Goal: Task Accomplishment & Management: Use online tool/utility

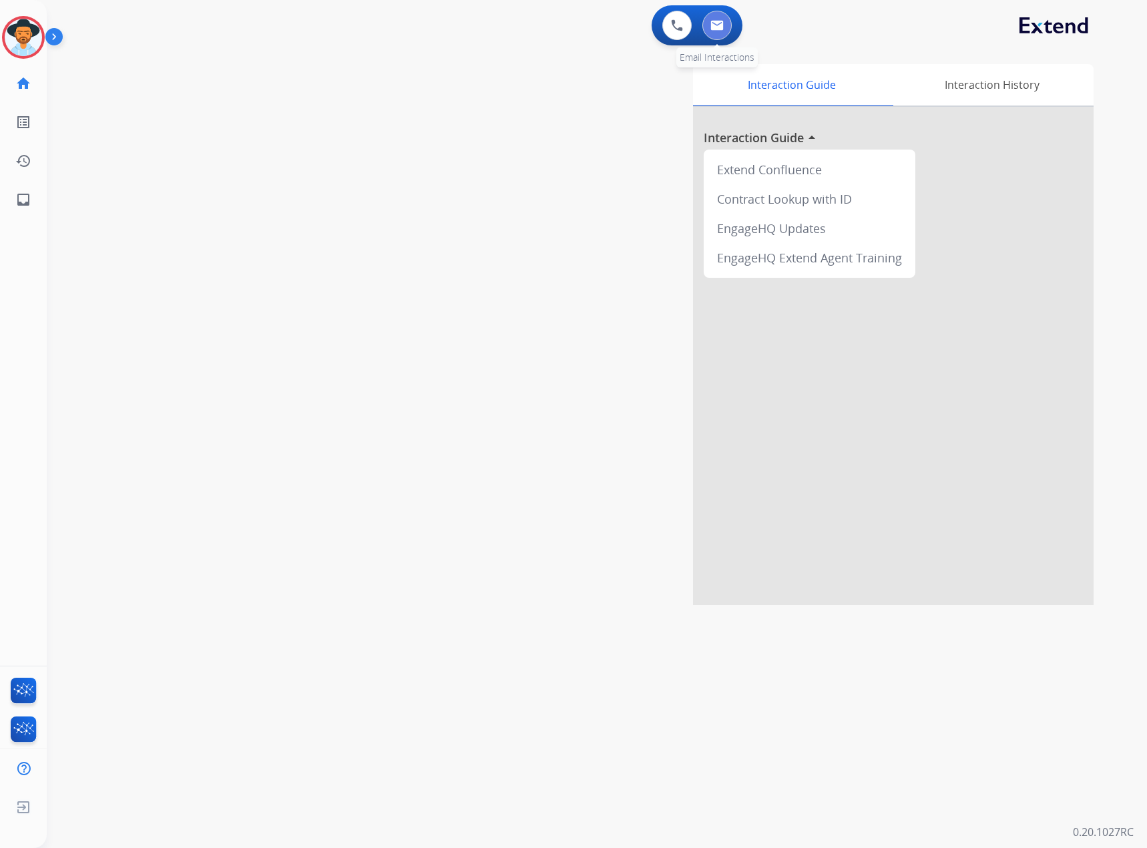
click at [710, 22] on button at bounding box center [717, 25] width 29 height 29
select select "**********"
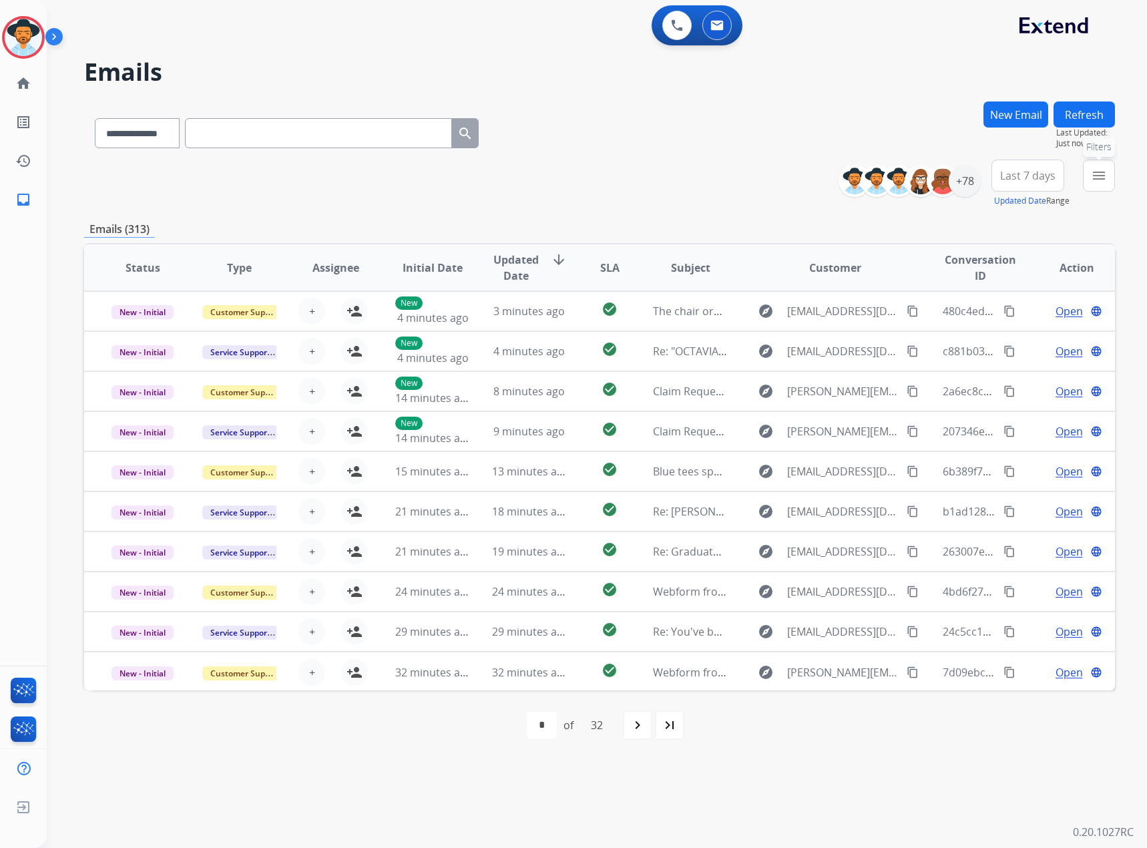
click at [1103, 172] on mat-icon "menu" at bounding box center [1099, 176] width 16 height 16
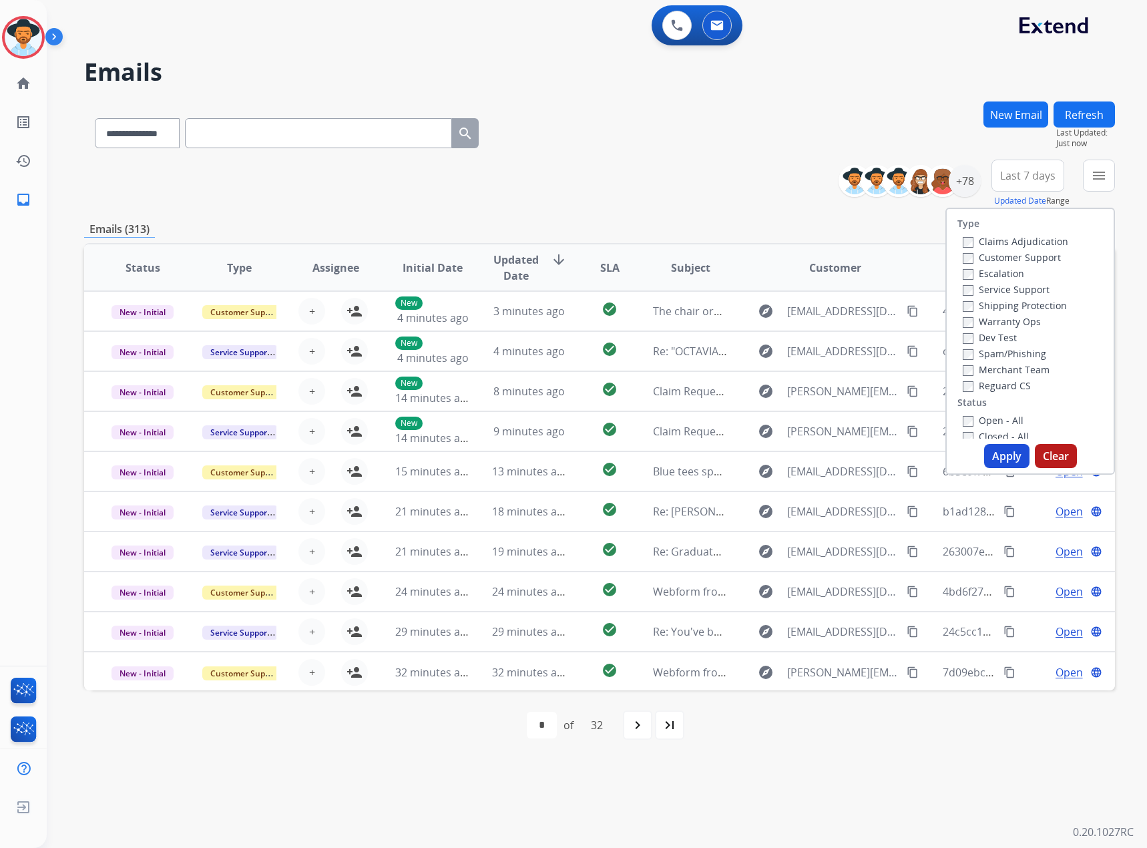
click at [1004, 289] on label "Service Support" at bounding box center [1006, 289] width 87 height 13
click at [1000, 389] on label "New - Initial" at bounding box center [998, 385] width 70 height 13
click at [1002, 399] on label "New - Reply" at bounding box center [997, 401] width 69 height 13
click at [998, 448] on button "Apply" at bounding box center [1006, 456] width 45 height 24
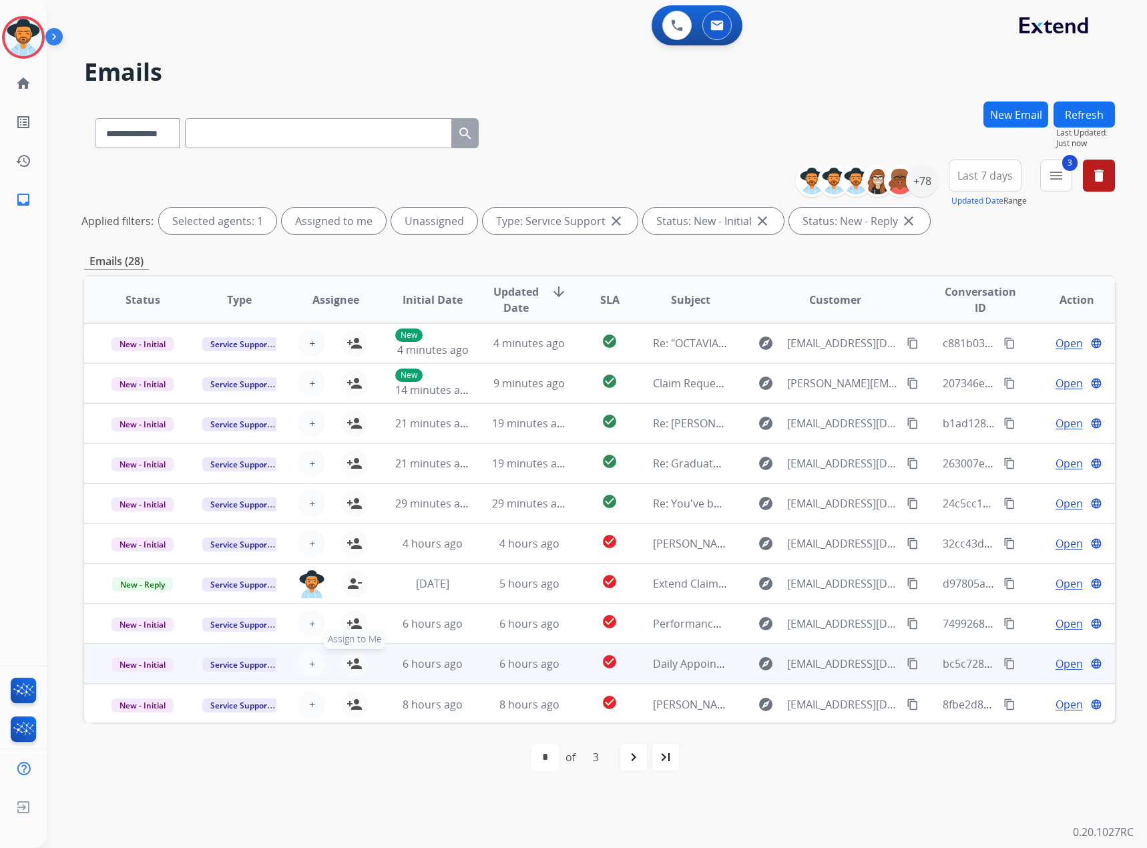
click at [347, 663] on mat-icon "person_add" at bounding box center [355, 664] width 16 height 16
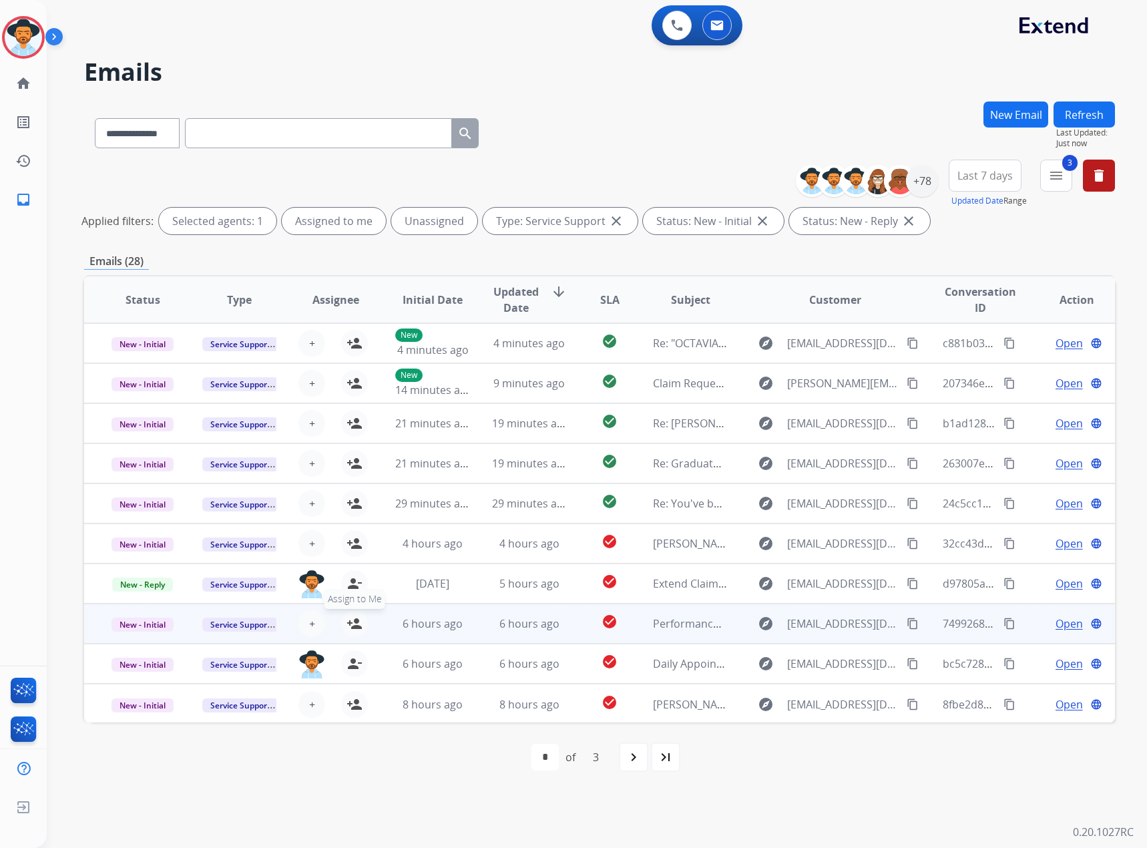
click at [348, 624] on mat-icon "person_add" at bounding box center [355, 624] width 16 height 16
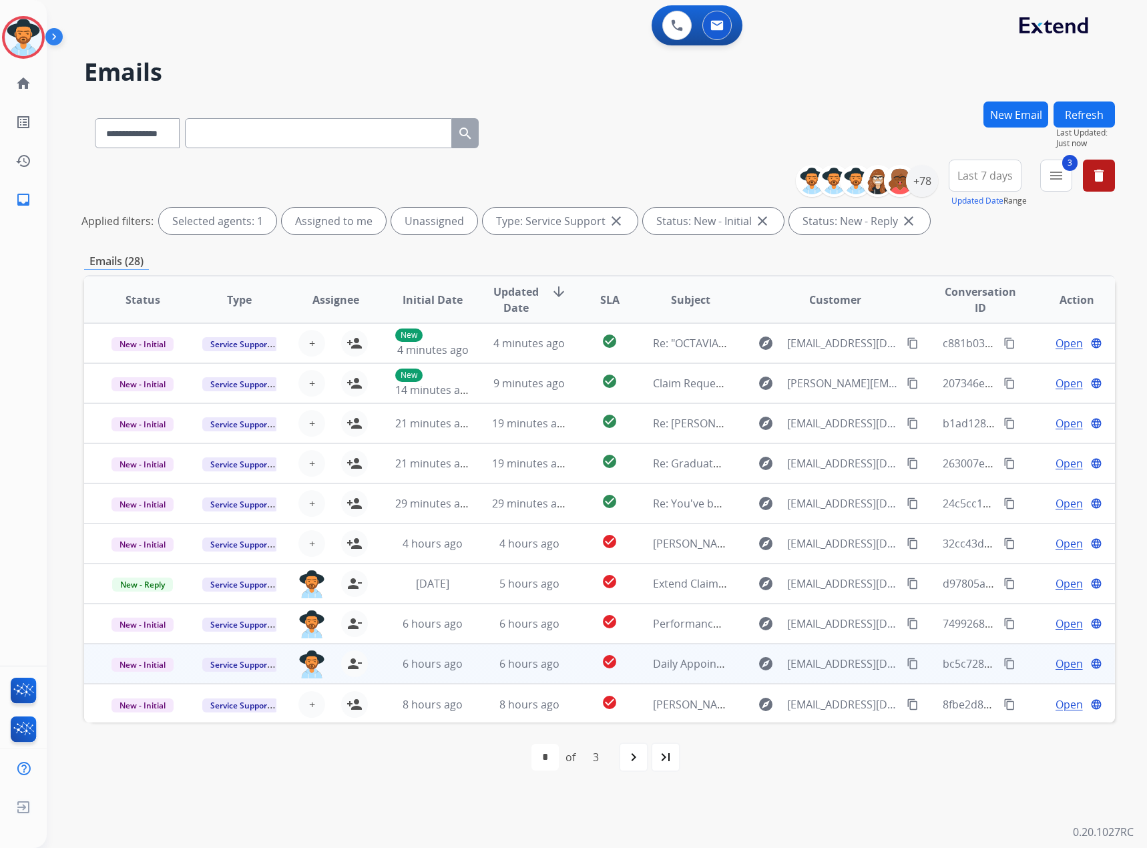
click at [1058, 661] on span "Open" at bounding box center [1069, 664] width 27 height 16
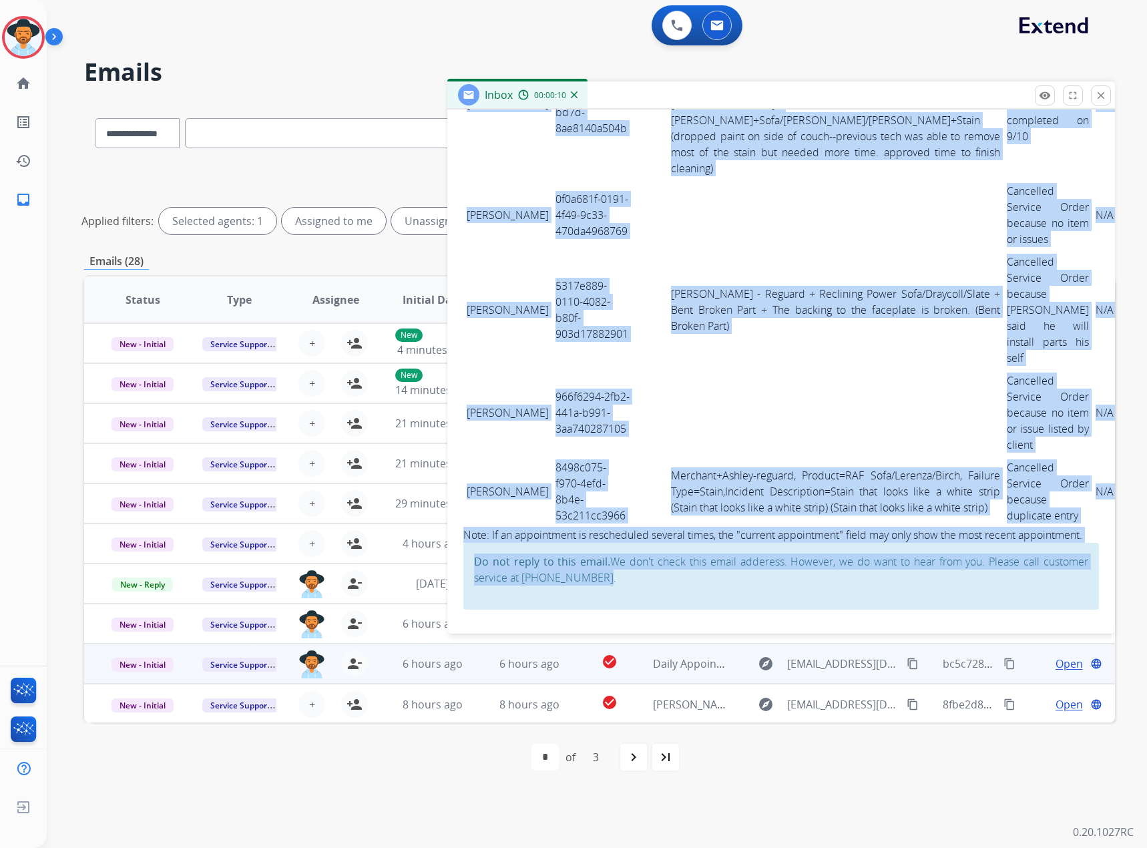
scroll to position [4806, 0]
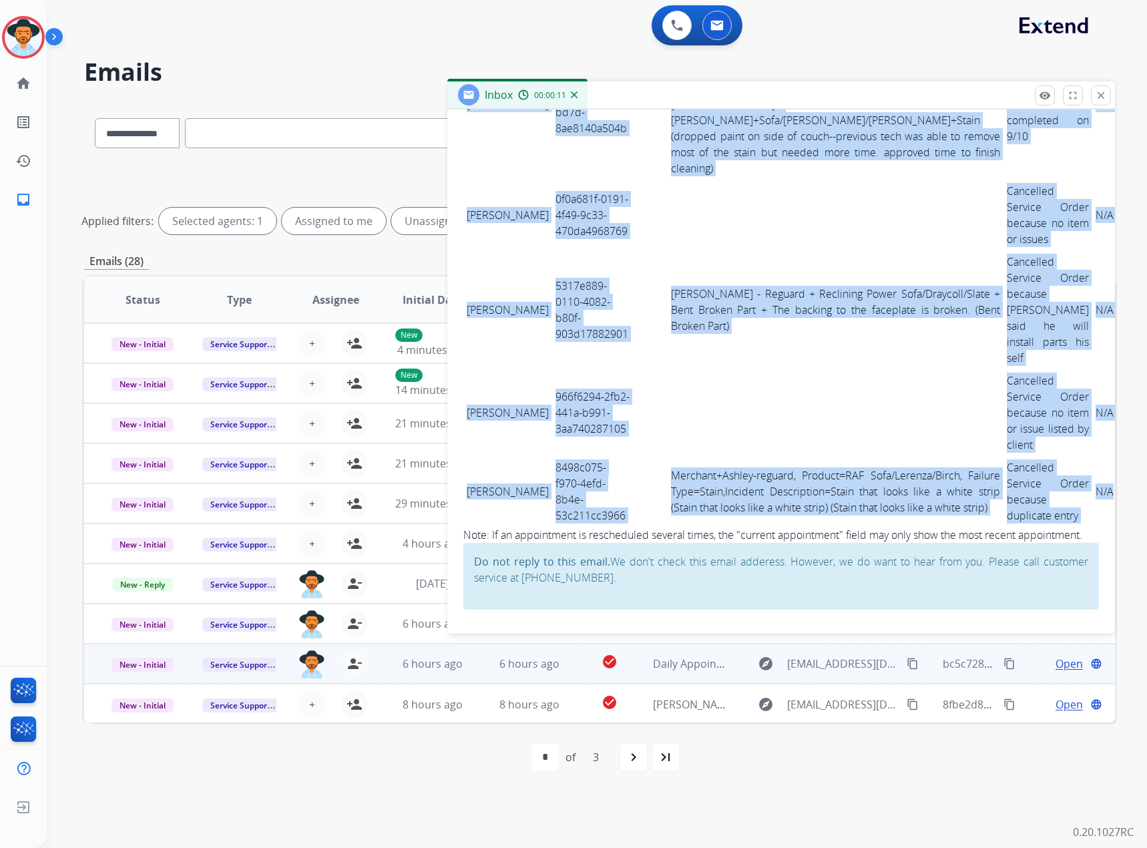
drag, startPoint x: 464, startPoint y: 477, endPoint x: 998, endPoint y: 478, distance: 534.3
copy tbody "[PERSON_NAME] 84050b14-8d27-4253-ad80-bb1a7bbe28fb Ashley - Reguard + Dining UP…"
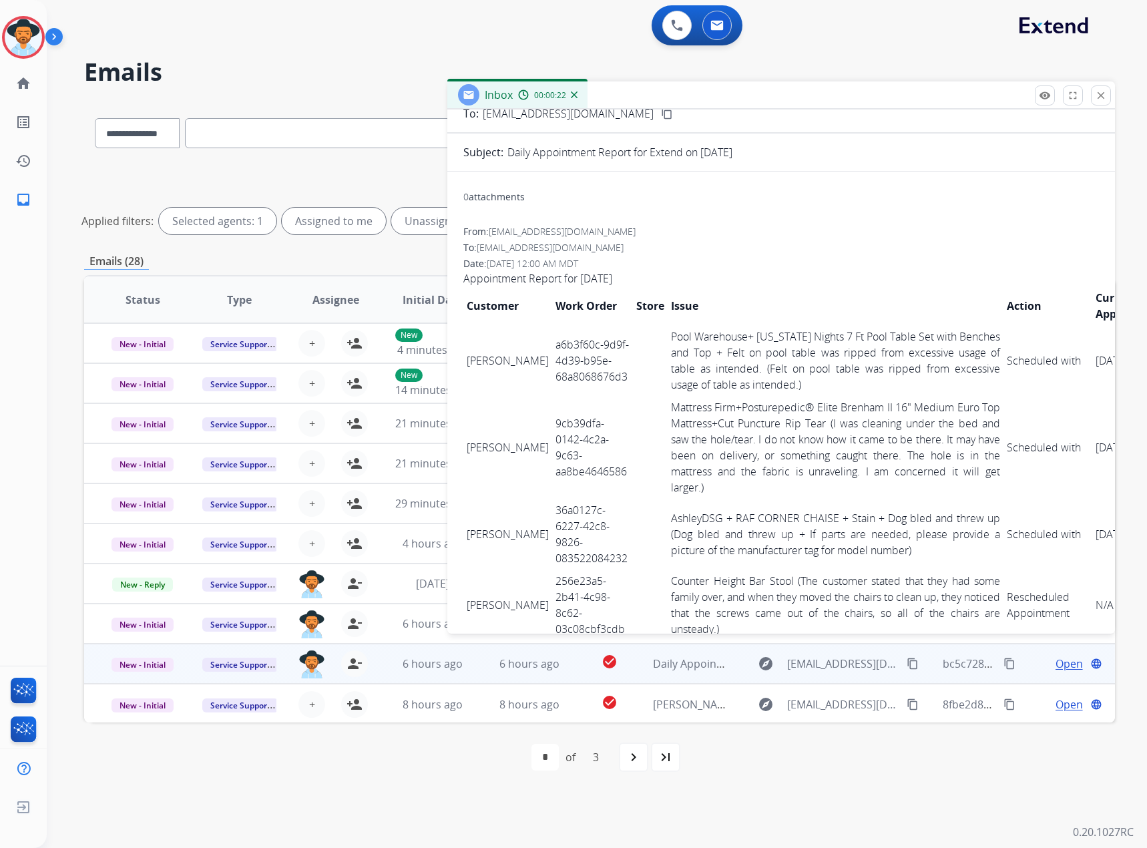
scroll to position [0, 0]
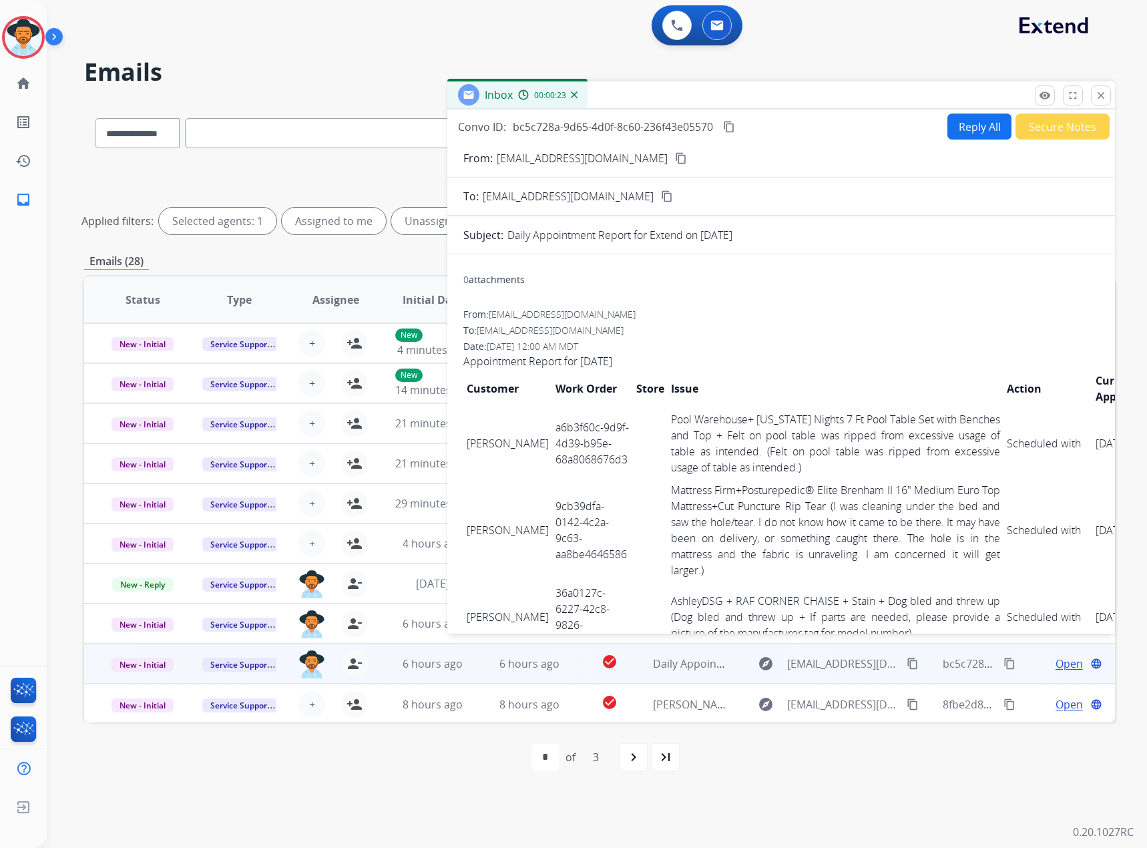
click at [733, 126] on mat-icon "content_copy" at bounding box center [729, 127] width 12 height 12
click at [1101, 99] on mat-icon "close" at bounding box center [1101, 95] width 12 height 12
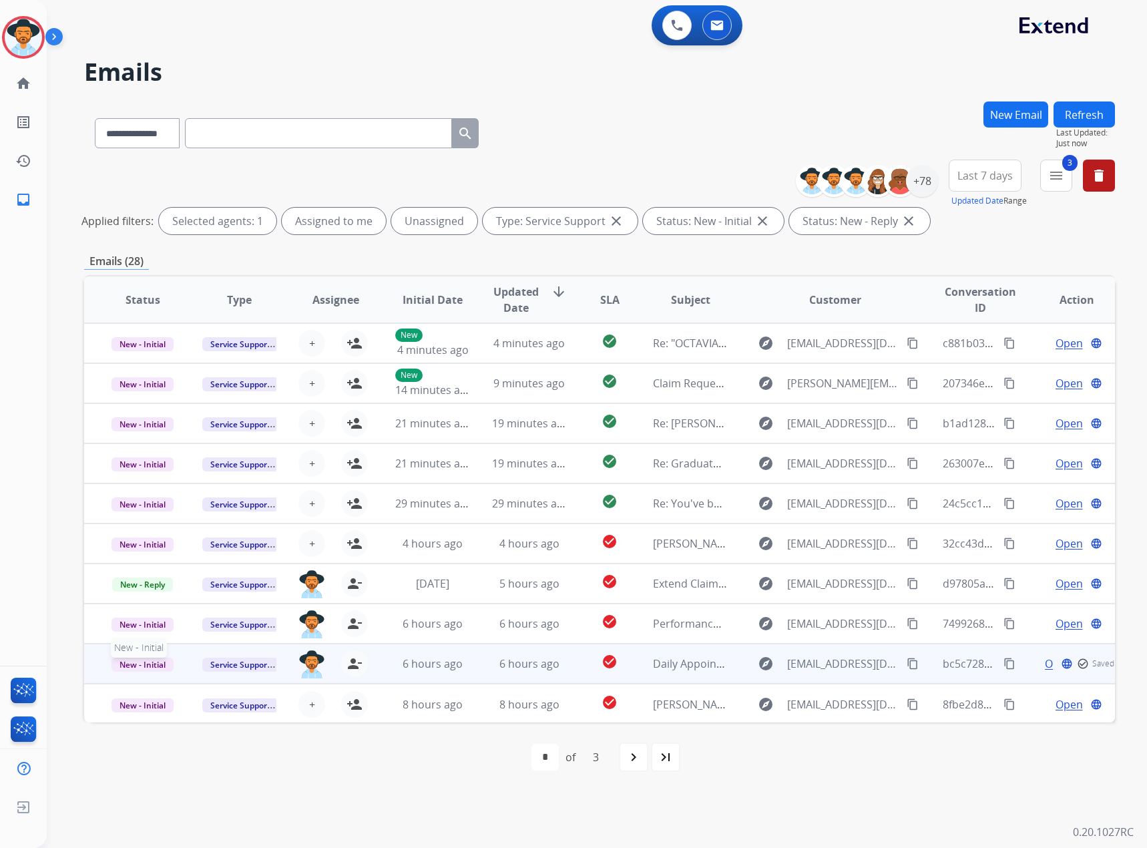
click at [134, 665] on span "New - Initial" at bounding box center [143, 665] width 62 height 14
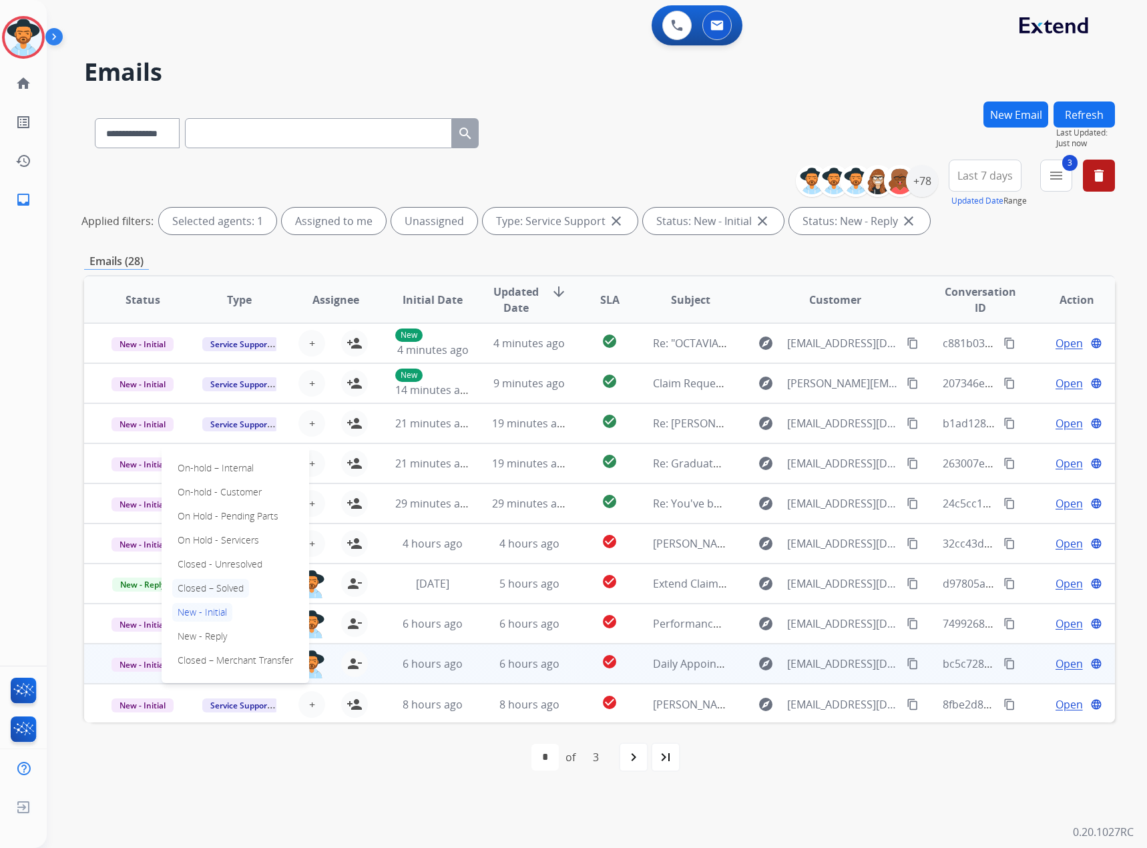
click at [243, 591] on p "Closed – Solved" at bounding box center [210, 588] width 77 height 19
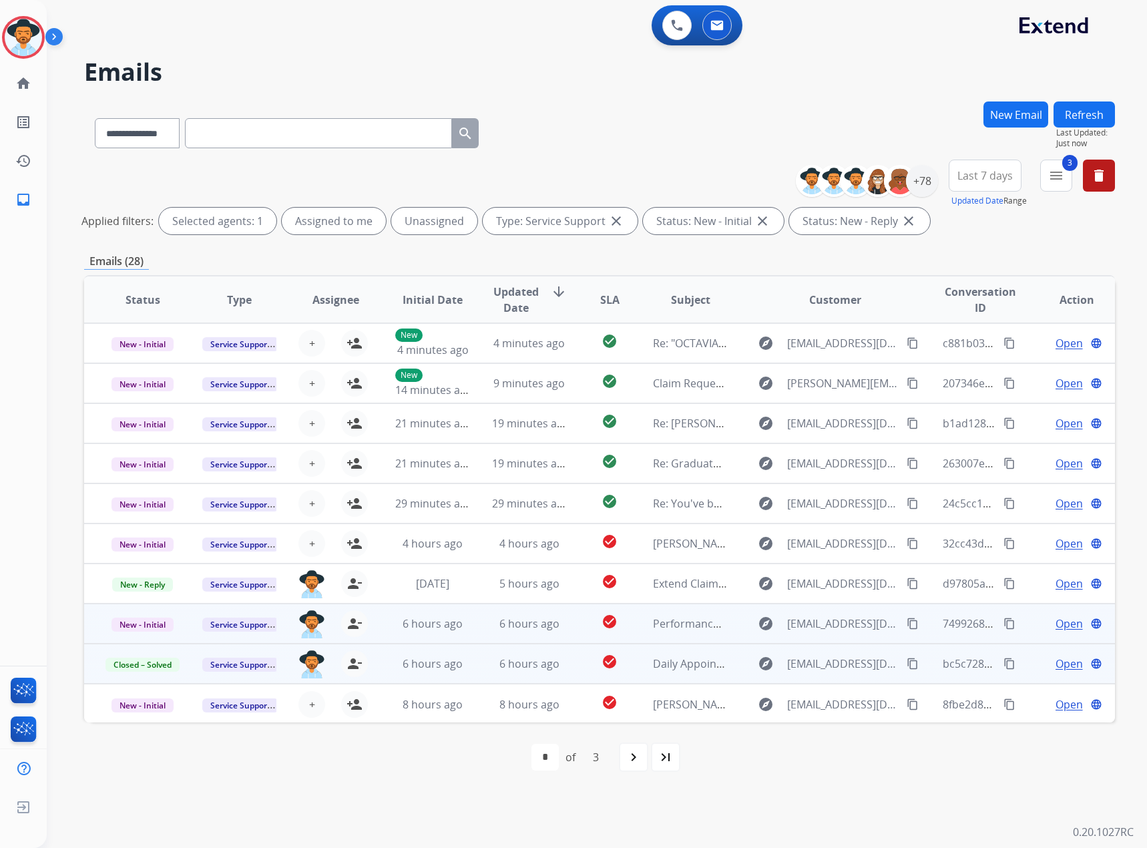
click at [1056, 621] on span "Open" at bounding box center [1069, 624] width 27 height 16
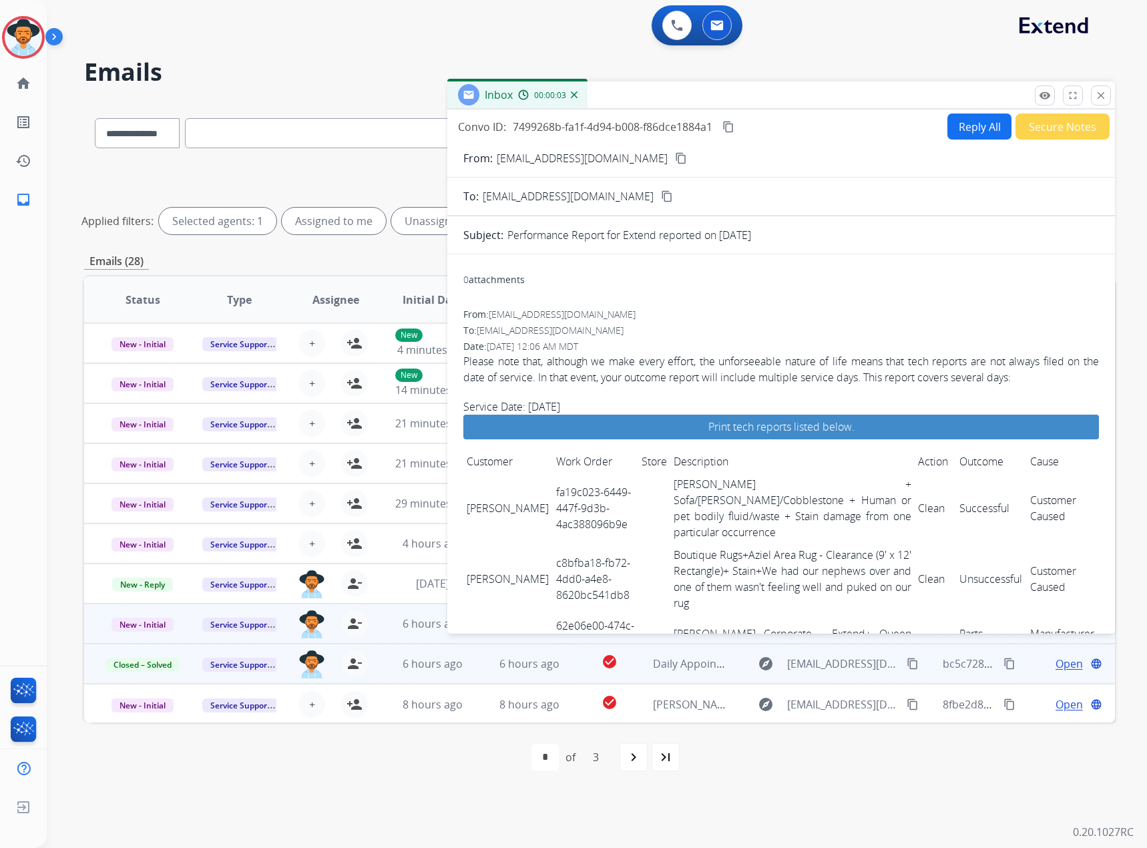
click at [731, 128] on mat-icon "content_copy" at bounding box center [729, 127] width 12 height 12
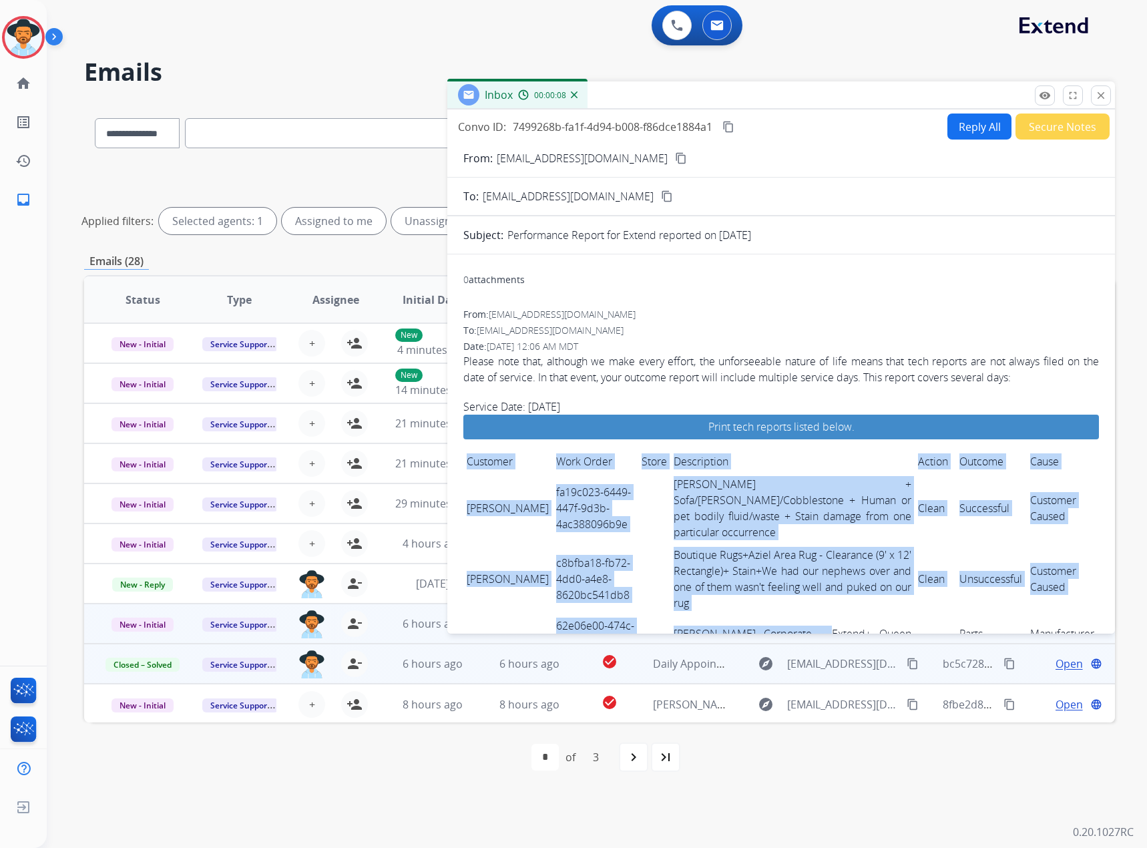
drag, startPoint x: 460, startPoint y: 494, endPoint x: 726, endPoint y: 547, distance: 271.0
click at [585, 485] on link "fa19c023-6449-447f-9d3b-4ac388096b9e" at bounding box center [593, 508] width 75 height 47
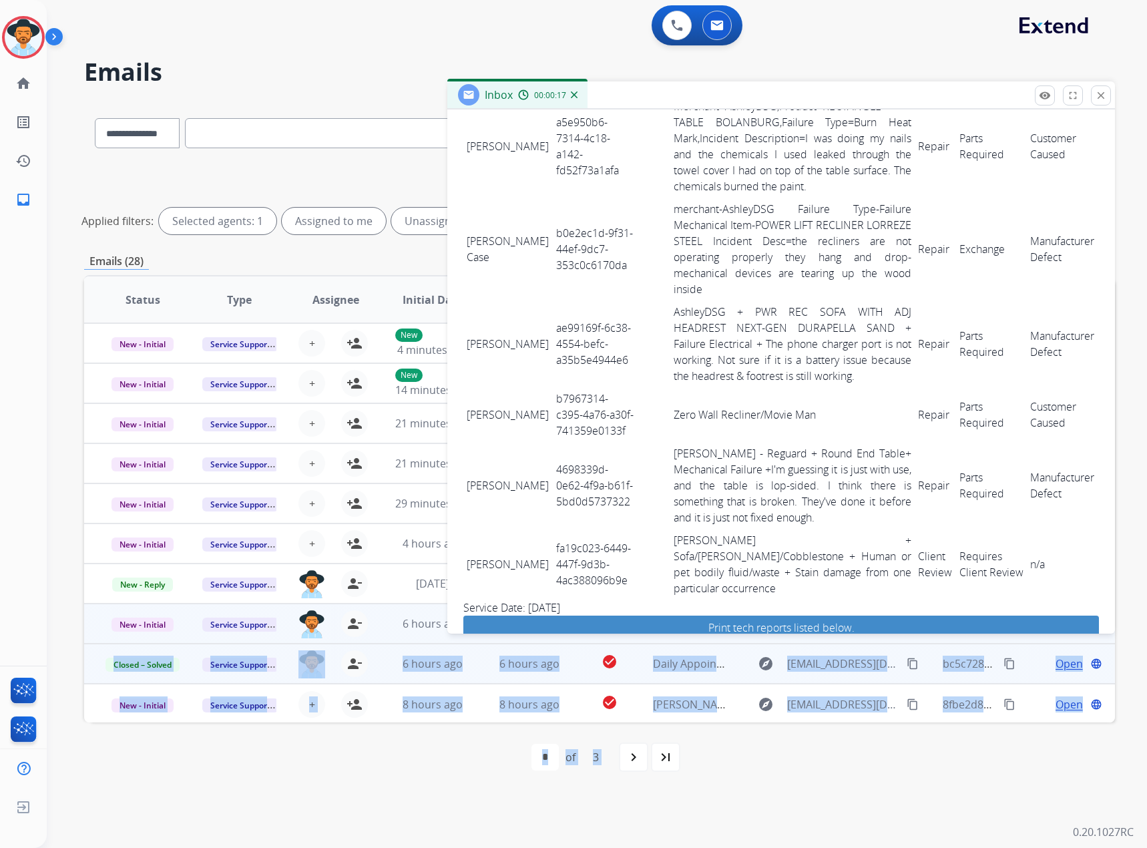
scroll to position [1979, 0]
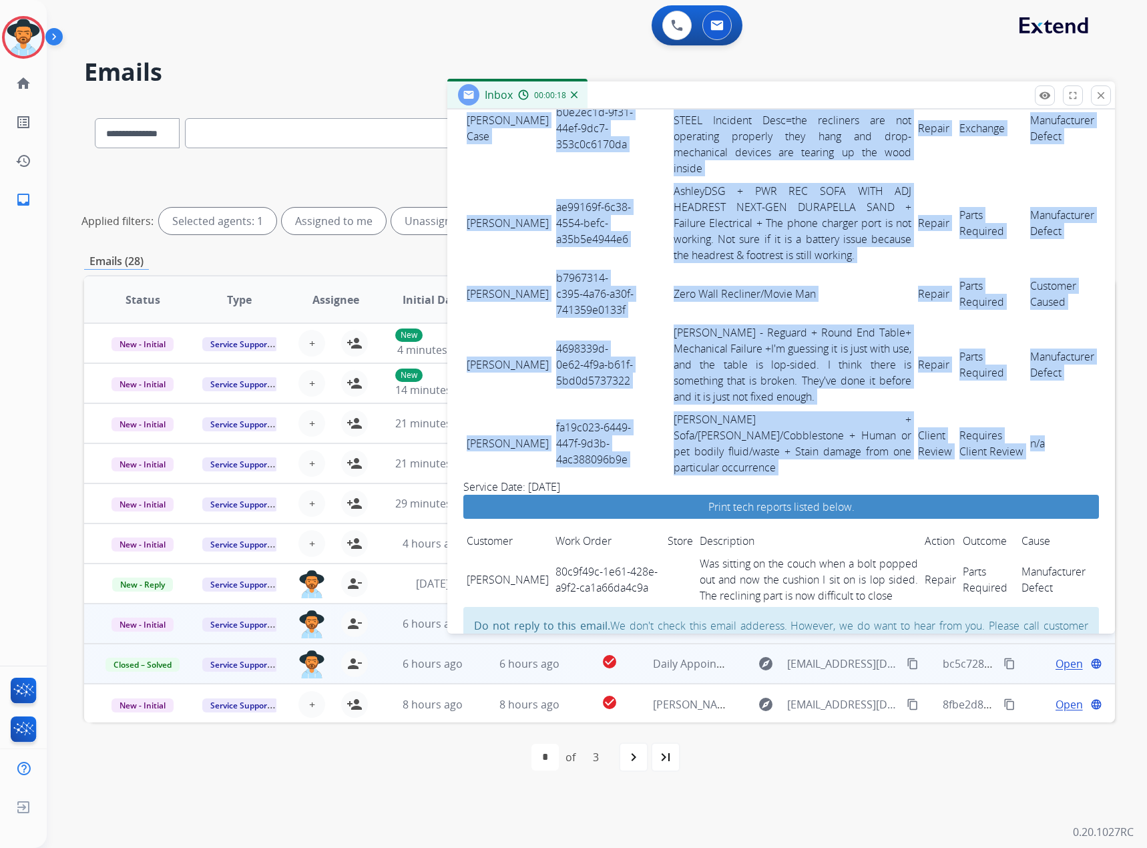
drag, startPoint x: 468, startPoint y: 492, endPoint x: 1065, endPoint y: 403, distance: 603.6
copy tbody "Loremips dolors am57c472-3156-358a-2e8s-6do488157e9t Incidi + Utla/Etdol/Magnaa…"
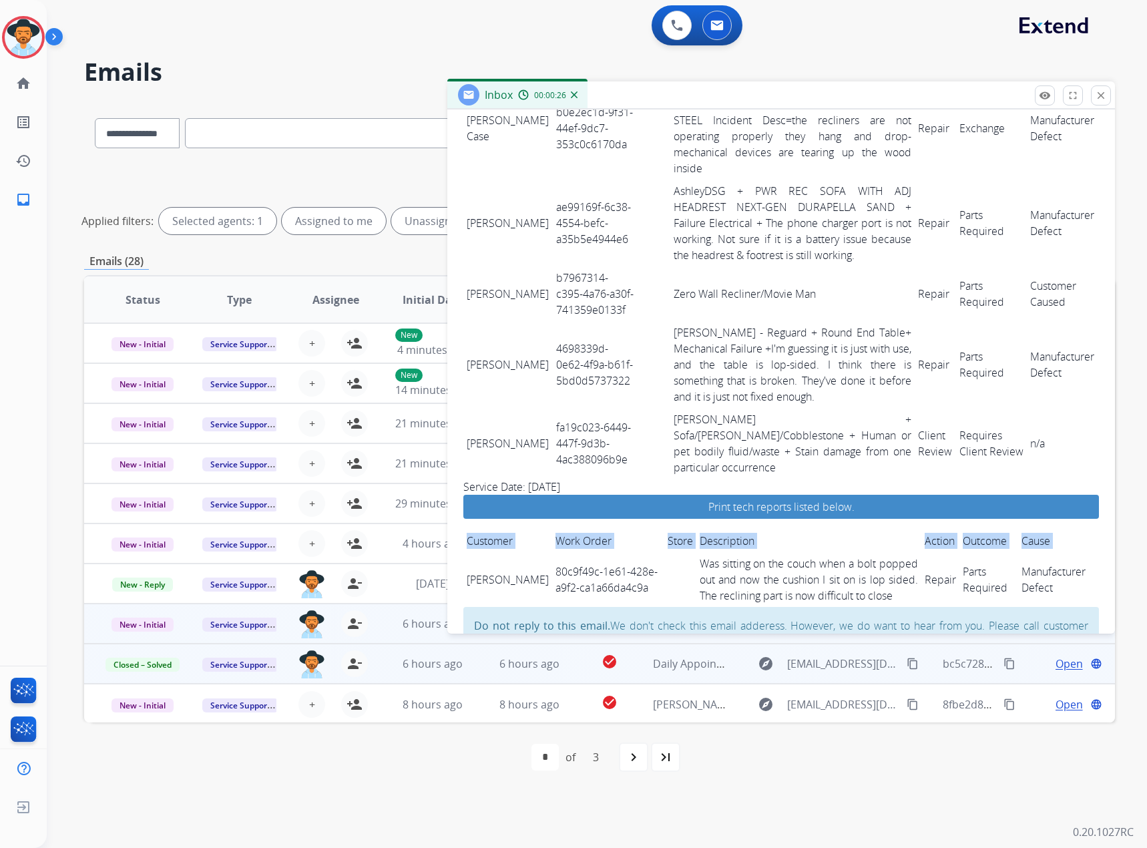
drag, startPoint x: 465, startPoint y: 511, endPoint x: 1098, endPoint y: 538, distance: 633.7
copy table "Customer Work Order Store Description Action Outcome Cause"
drag, startPoint x: 1104, startPoint y: 91, endPoint x: 1091, endPoint y: 96, distance: 14.2
click at [1104, 91] on mat-icon "close" at bounding box center [1101, 95] width 12 height 12
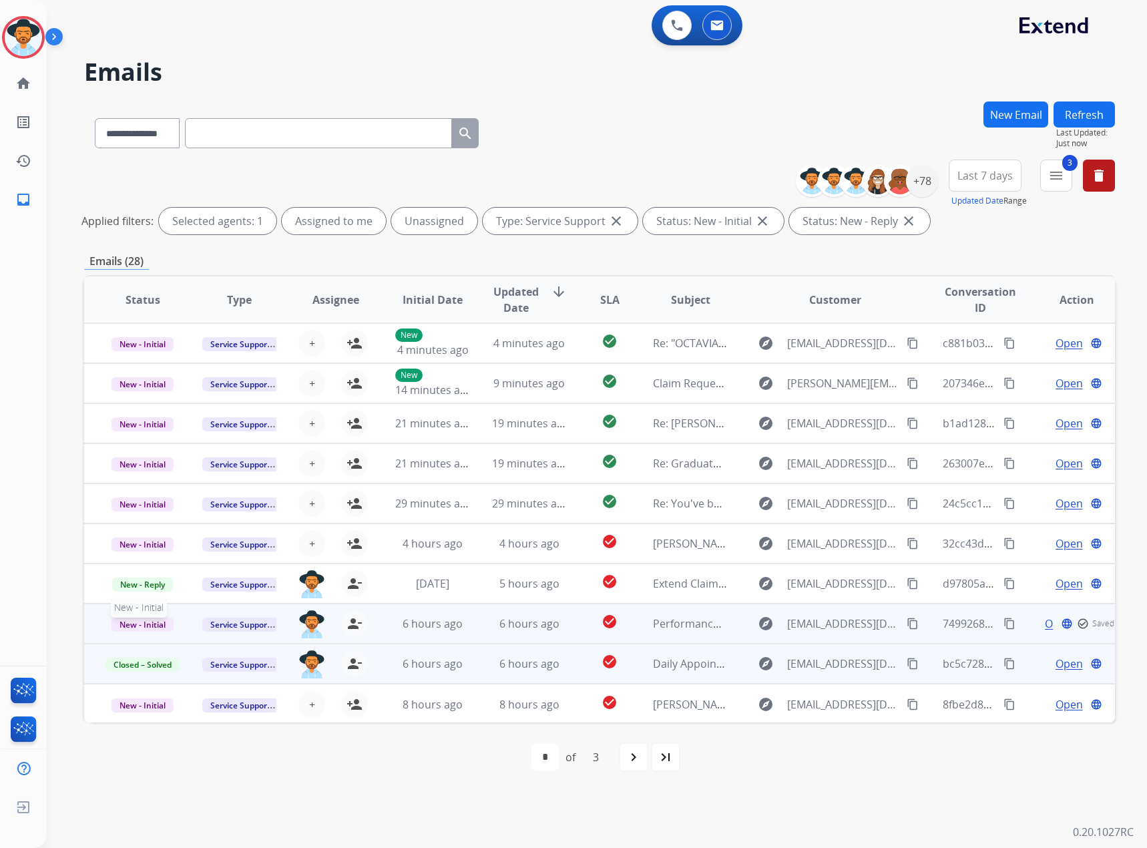
click at [140, 618] on span "New - Initial" at bounding box center [143, 625] width 62 height 14
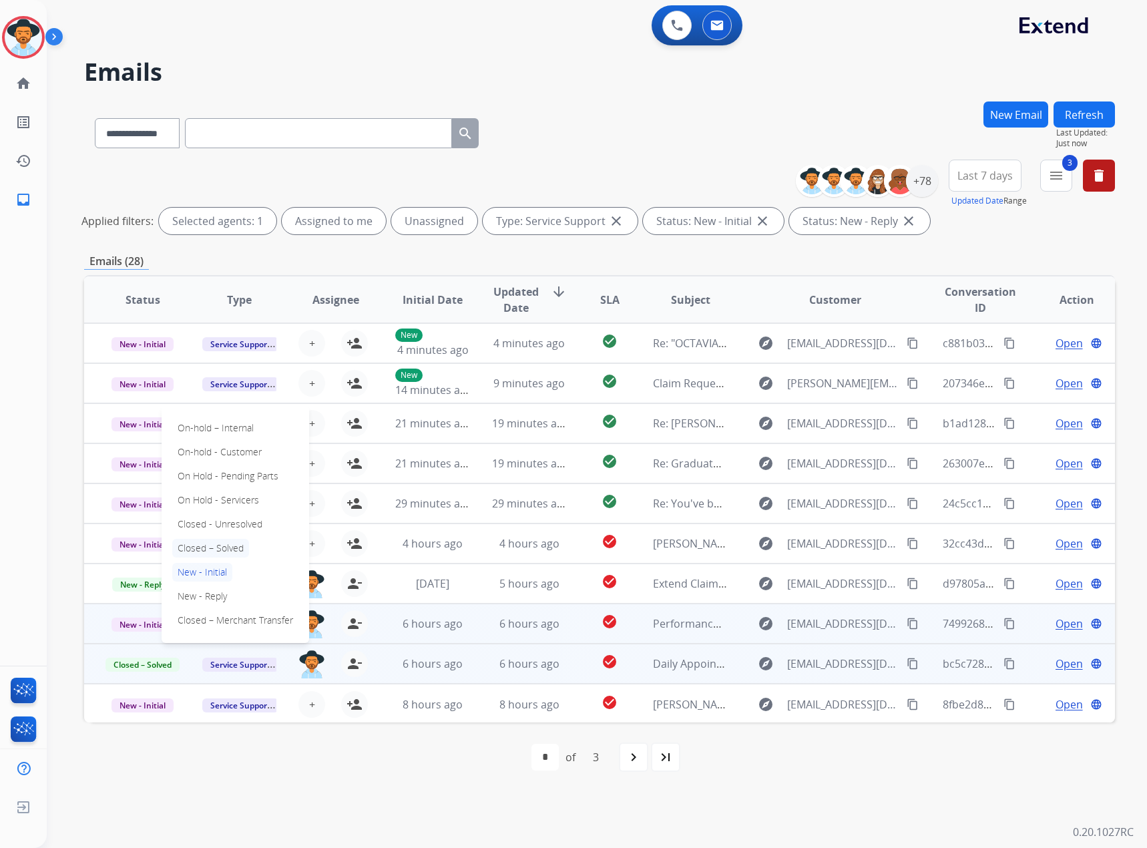
click at [195, 548] on p "Closed – Solved" at bounding box center [210, 548] width 77 height 19
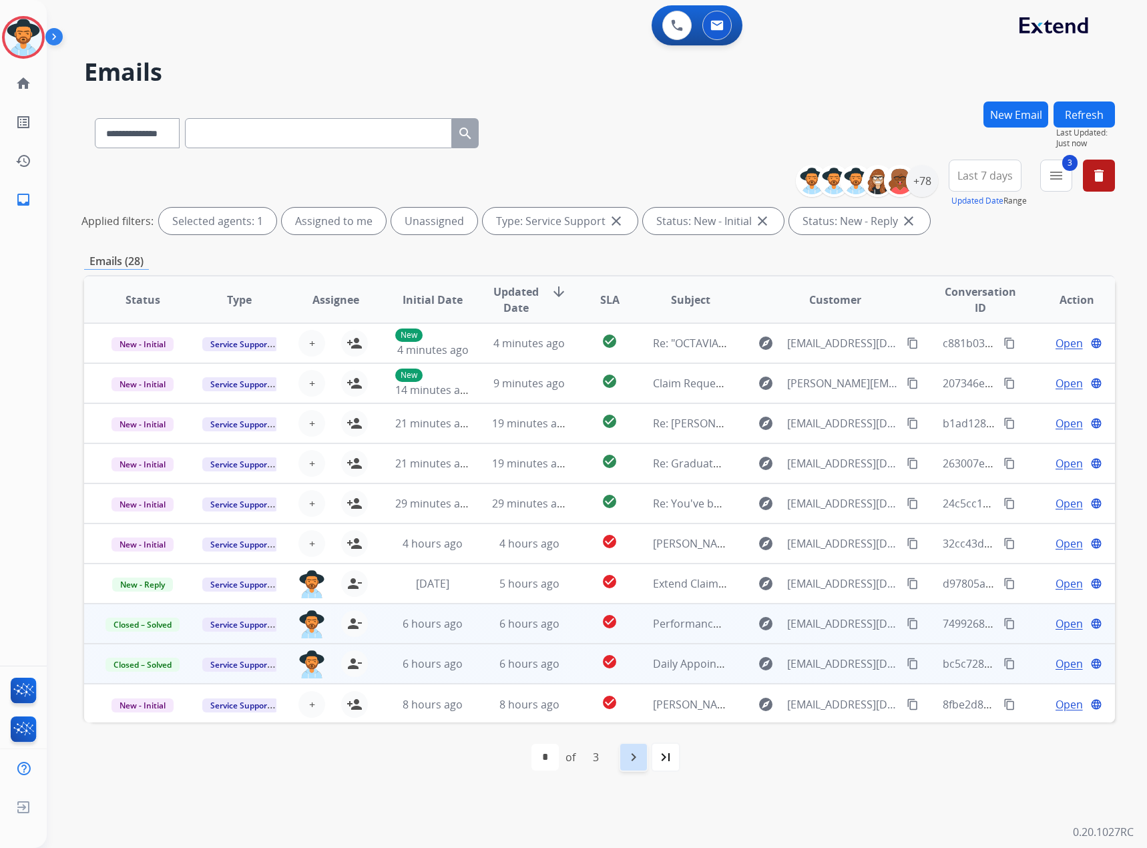
click at [644, 755] on div "navigate_next" at bounding box center [633, 757] width 29 height 29
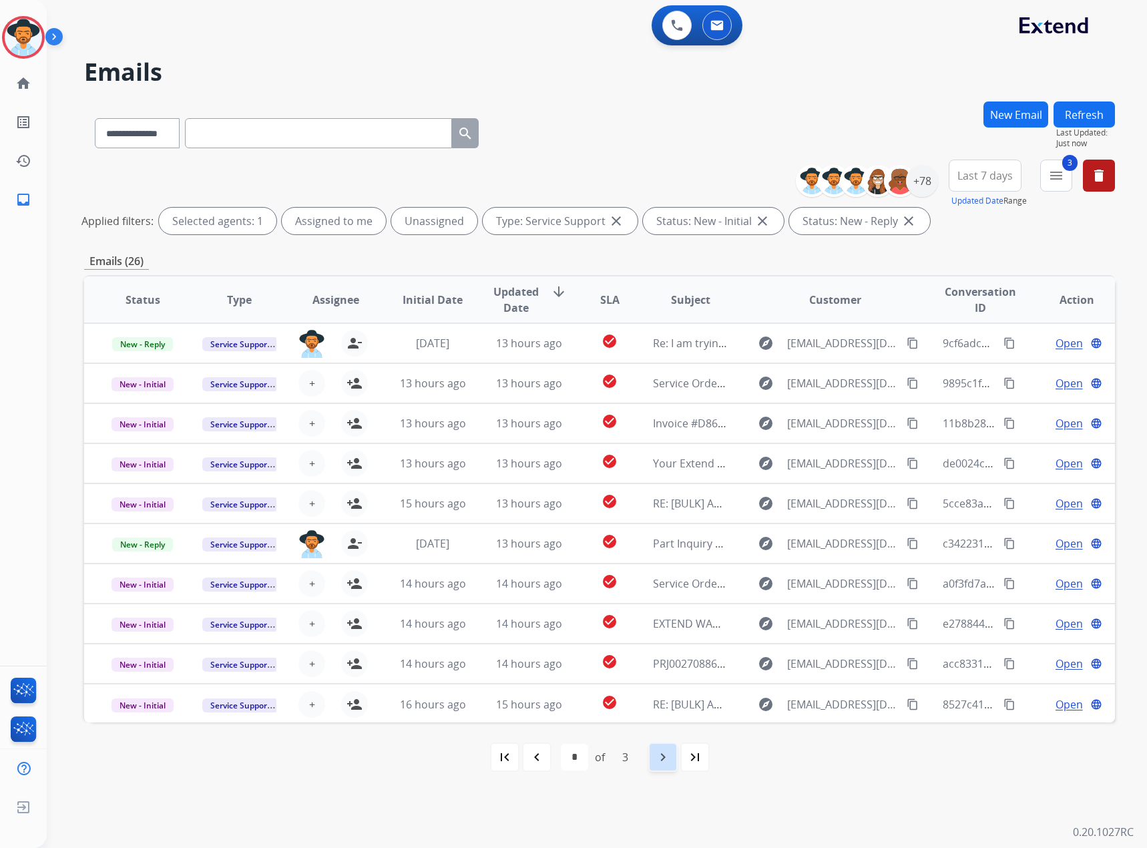
click at [655, 753] on div "navigate_next" at bounding box center [662, 757] width 29 height 29
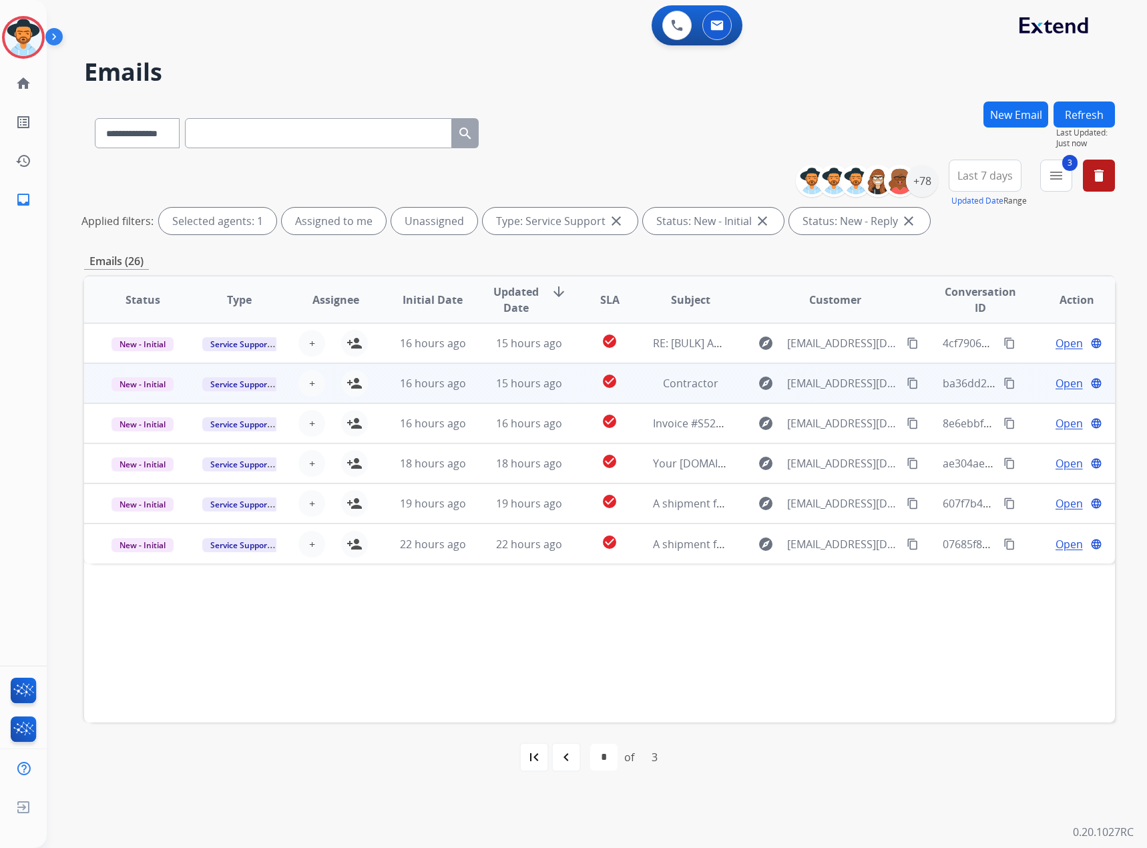
click at [1059, 383] on span "Open" at bounding box center [1069, 383] width 27 height 16
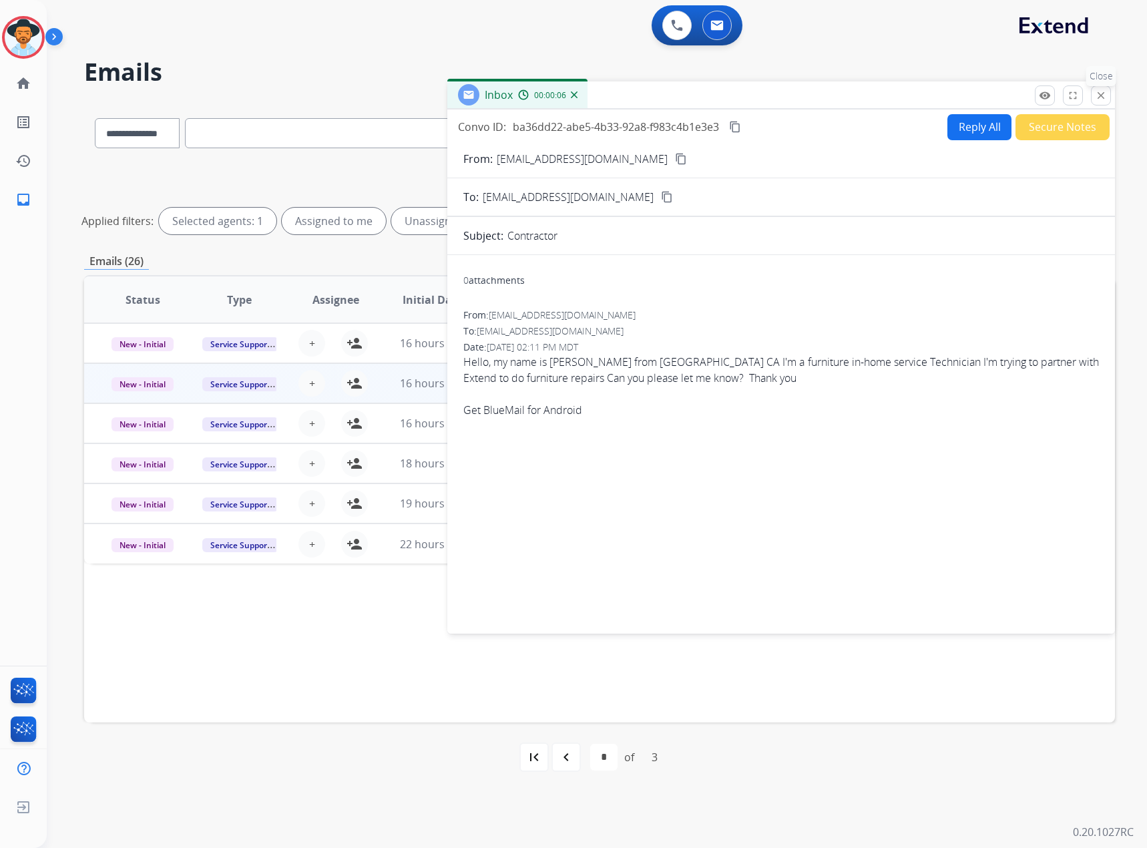
click at [1109, 99] on button "close Close" at bounding box center [1101, 95] width 20 height 20
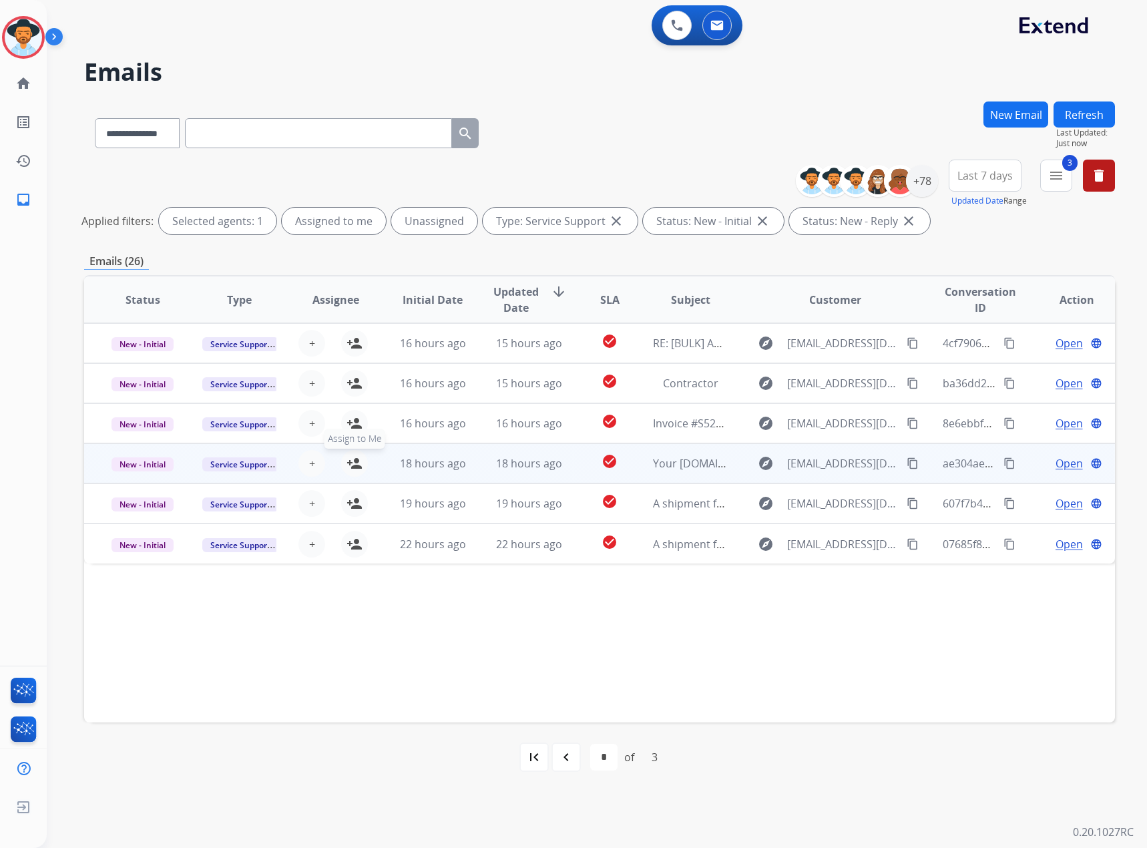
click at [358, 461] on mat-icon "person_add" at bounding box center [355, 463] width 16 height 16
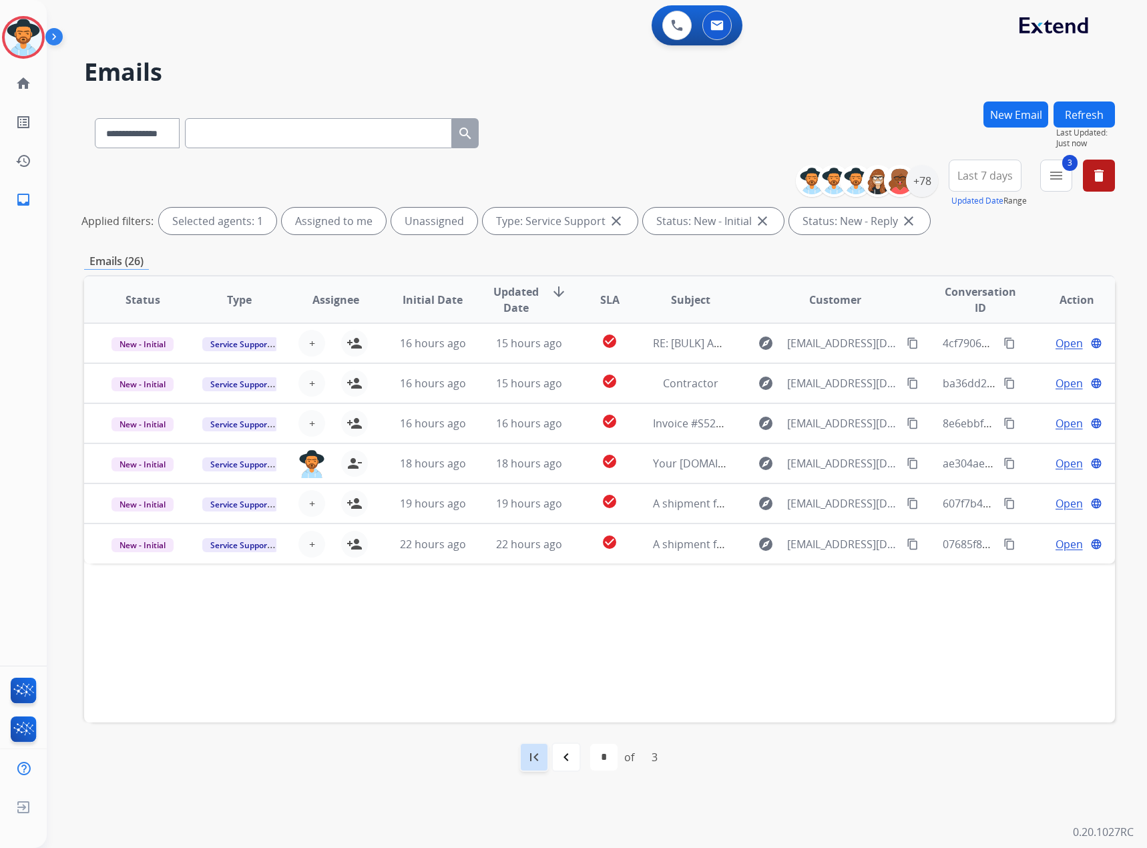
click at [539, 767] on div "first_page" at bounding box center [534, 757] width 29 height 29
select select "*"
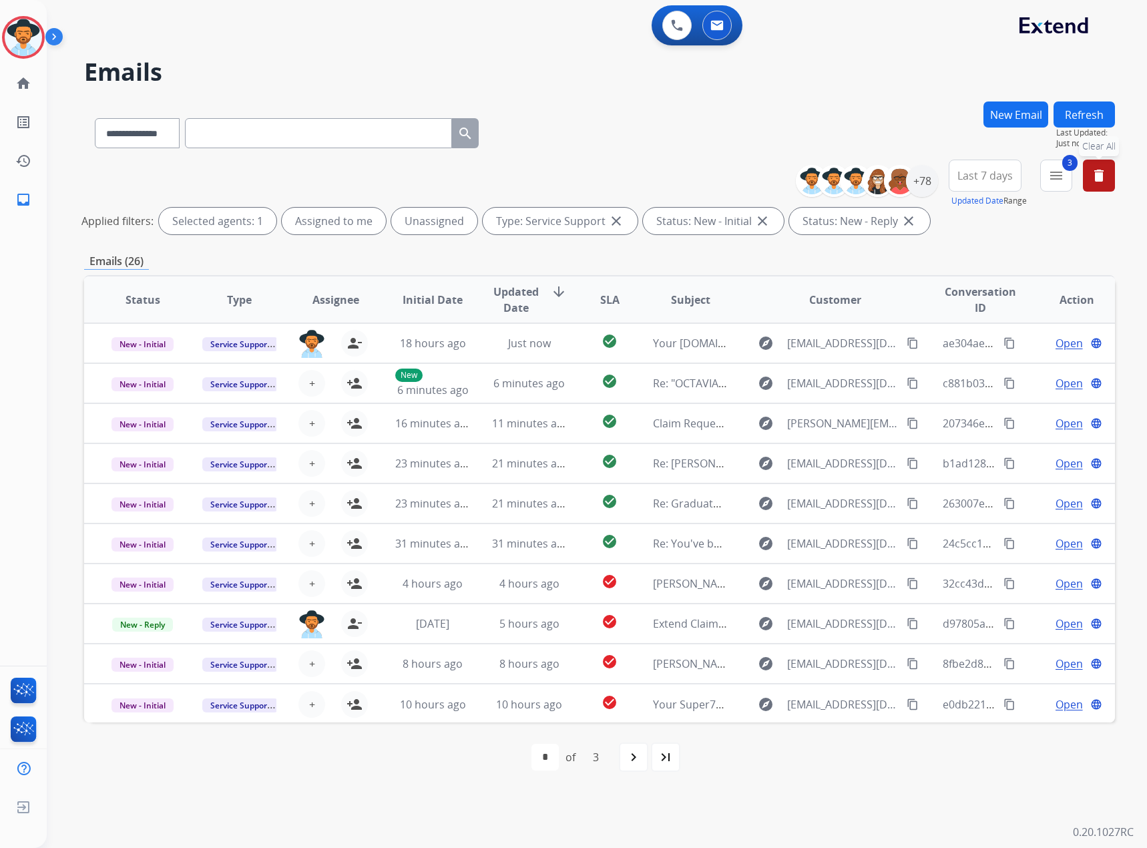
click at [1097, 167] on button "delete Clear All" at bounding box center [1099, 176] width 32 height 32
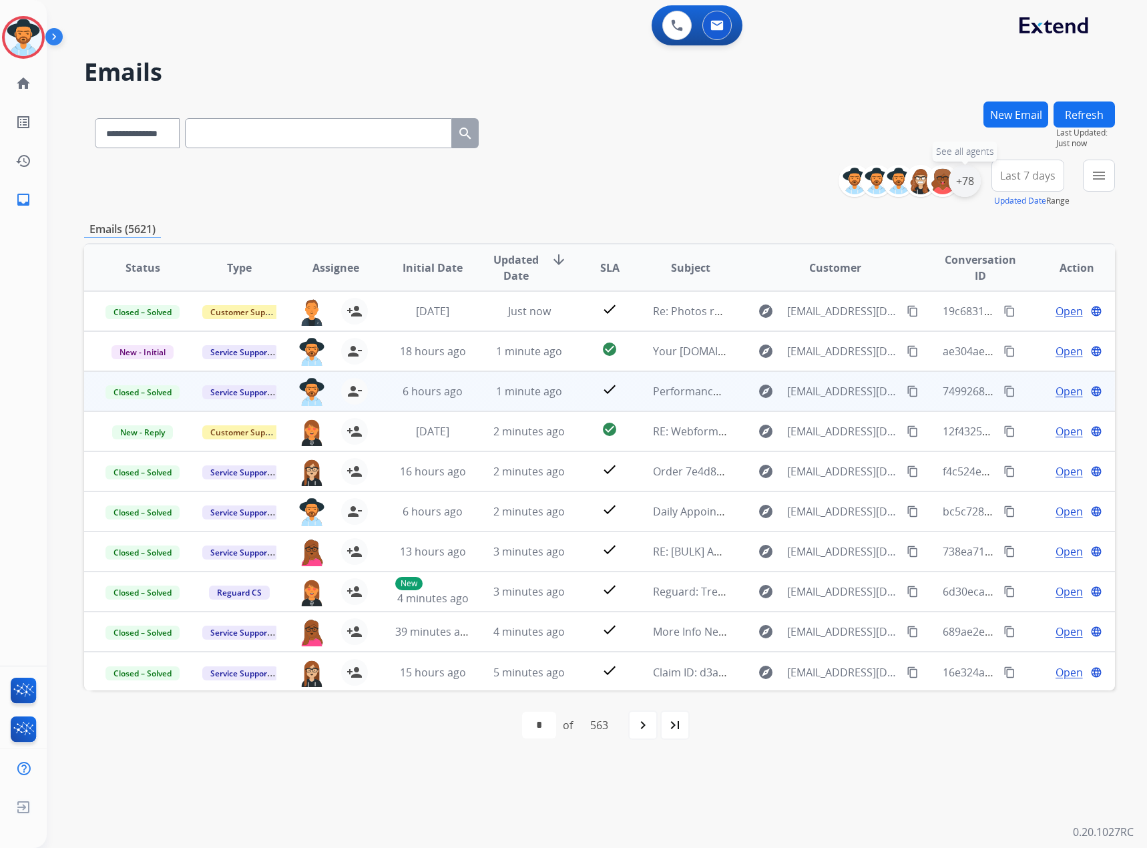
click at [960, 182] on div "+78" at bounding box center [965, 181] width 32 height 32
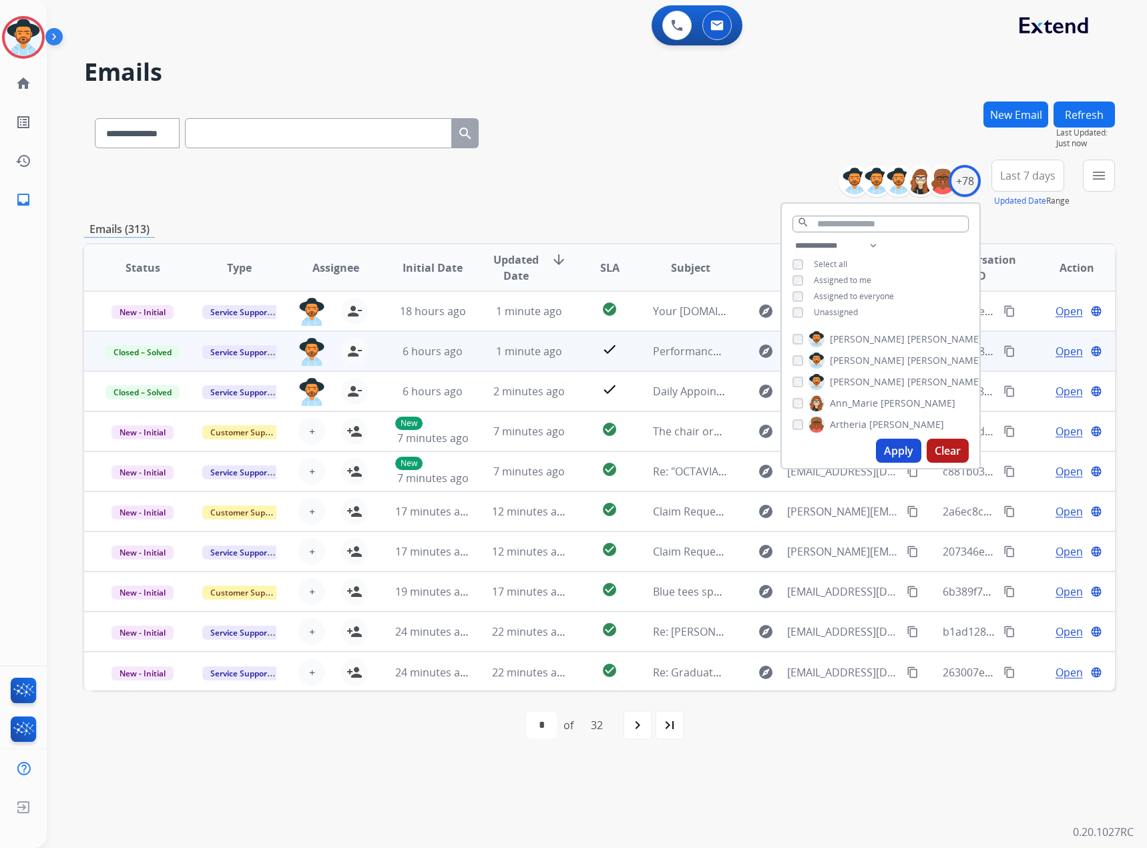
click at [832, 283] on span "Assigned to me" at bounding box center [842, 279] width 57 height 11
click at [734, 192] on div "**********" at bounding box center [599, 184] width 1031 height 48
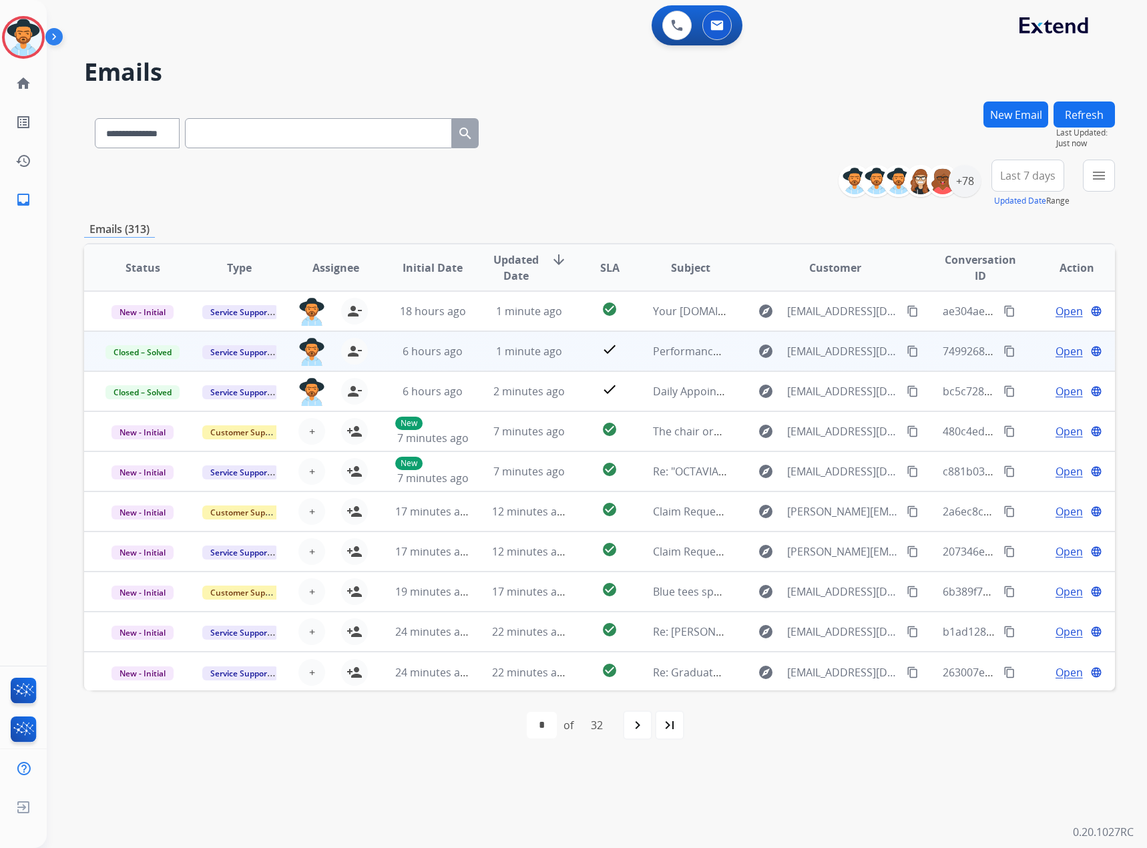
click at [1038, 177] on span "Last 7 days" at bounding box center [1027, 175] width 55 height 5
click at [971, 186] on div "+78" at bounding box center [965, 181] width 32 height 32
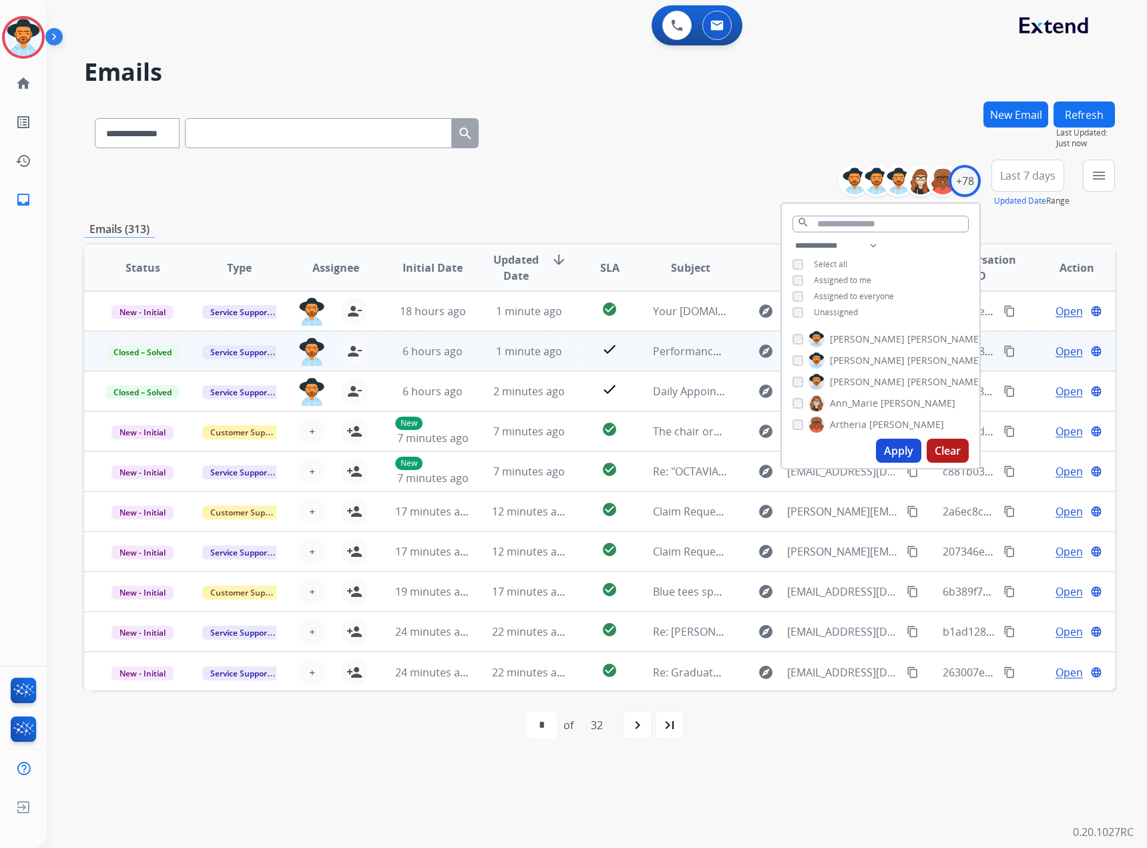
click at [894, 449] on button "Apply" at bounding box center [898, 451] width 45 height 24
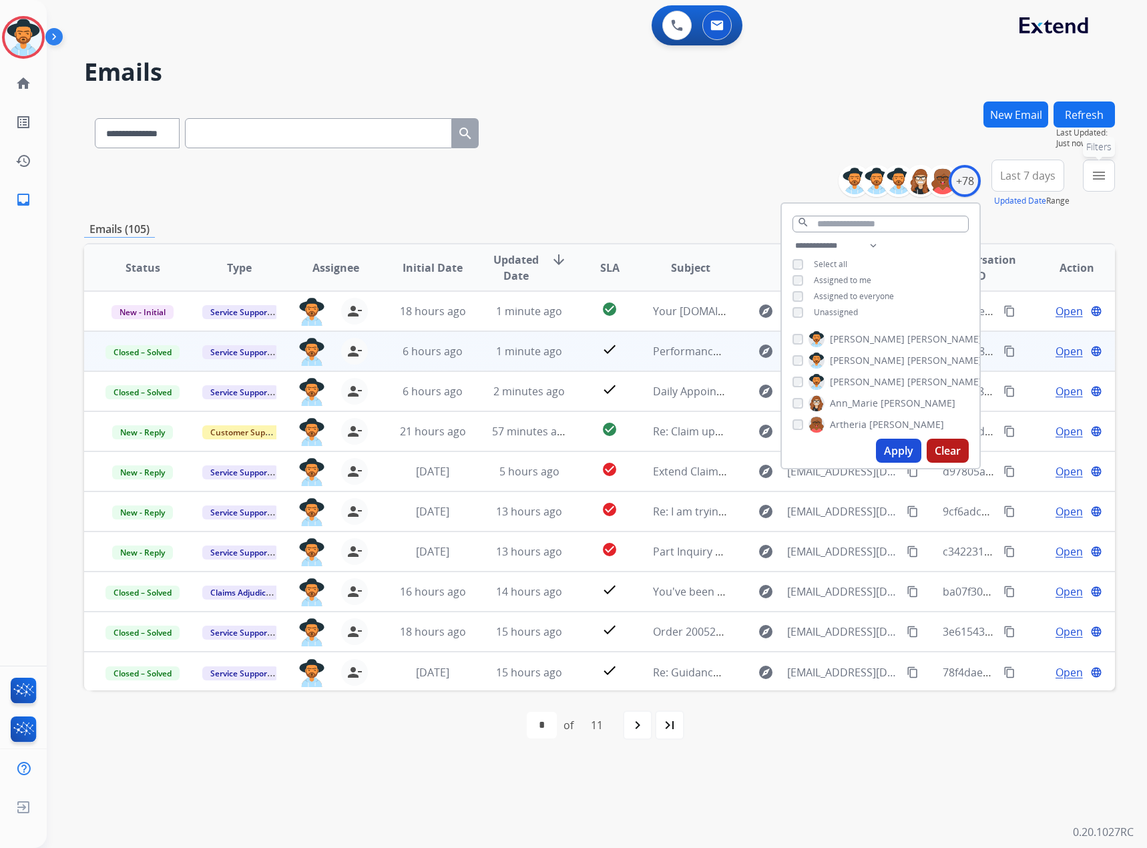
click at [1100, 184] on button "menu Filters" at bounding box center [1099, 176] width 32 height 32
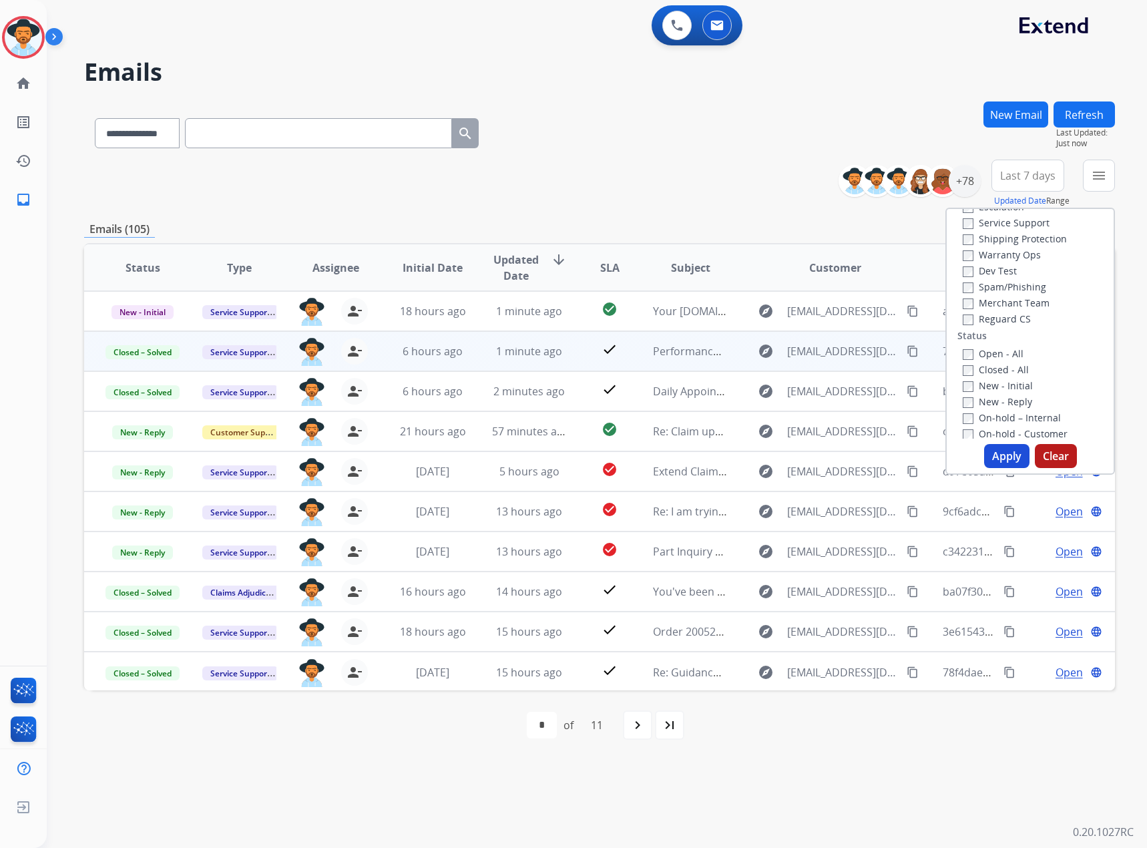
click at [975, 401] on label "New - Reply" at bounding box center [997, 401] width 69 height 13
click at [976, 390] on label "New - Initial" at bounding box center [998, 385] width 70 height 13
click at [1002, 457] on button "Apply" at bounding box center [1006, 456] width 45 height 24
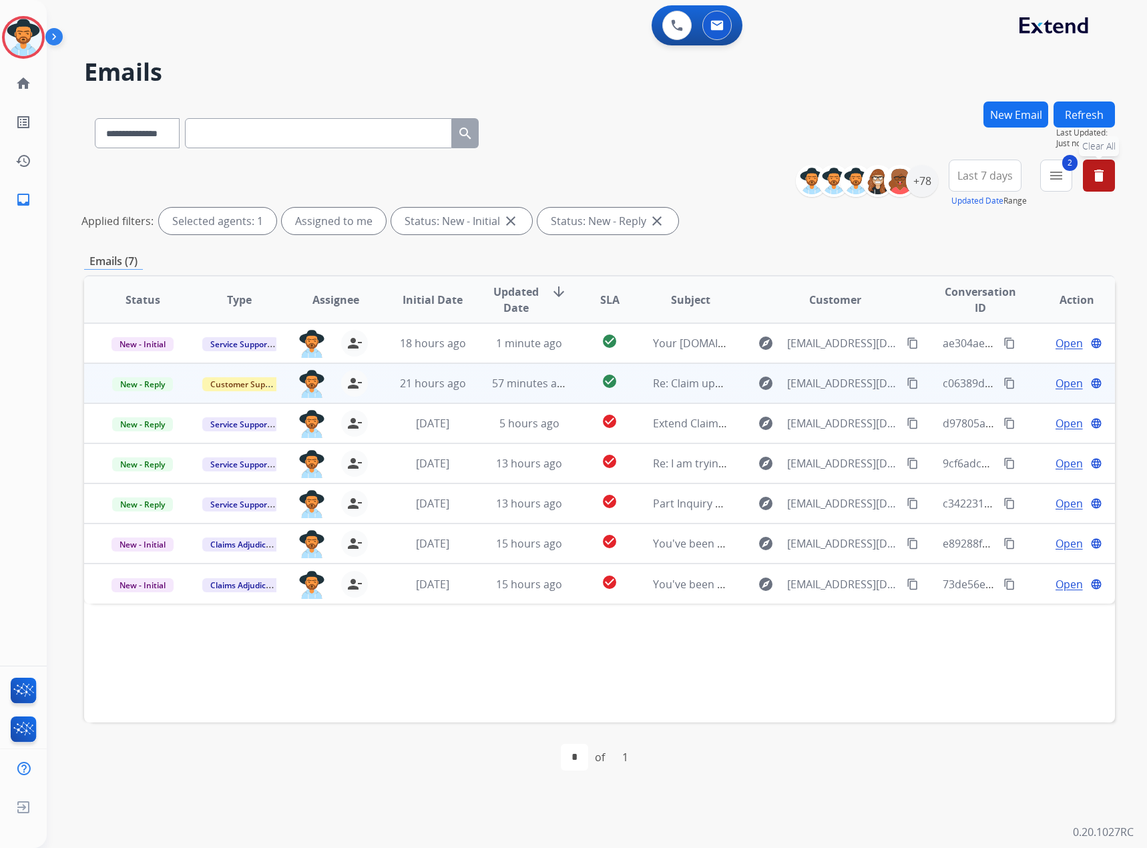
click at [1056, 382] on span "Open" at bounding box center [1069, 383] width 27 height 16
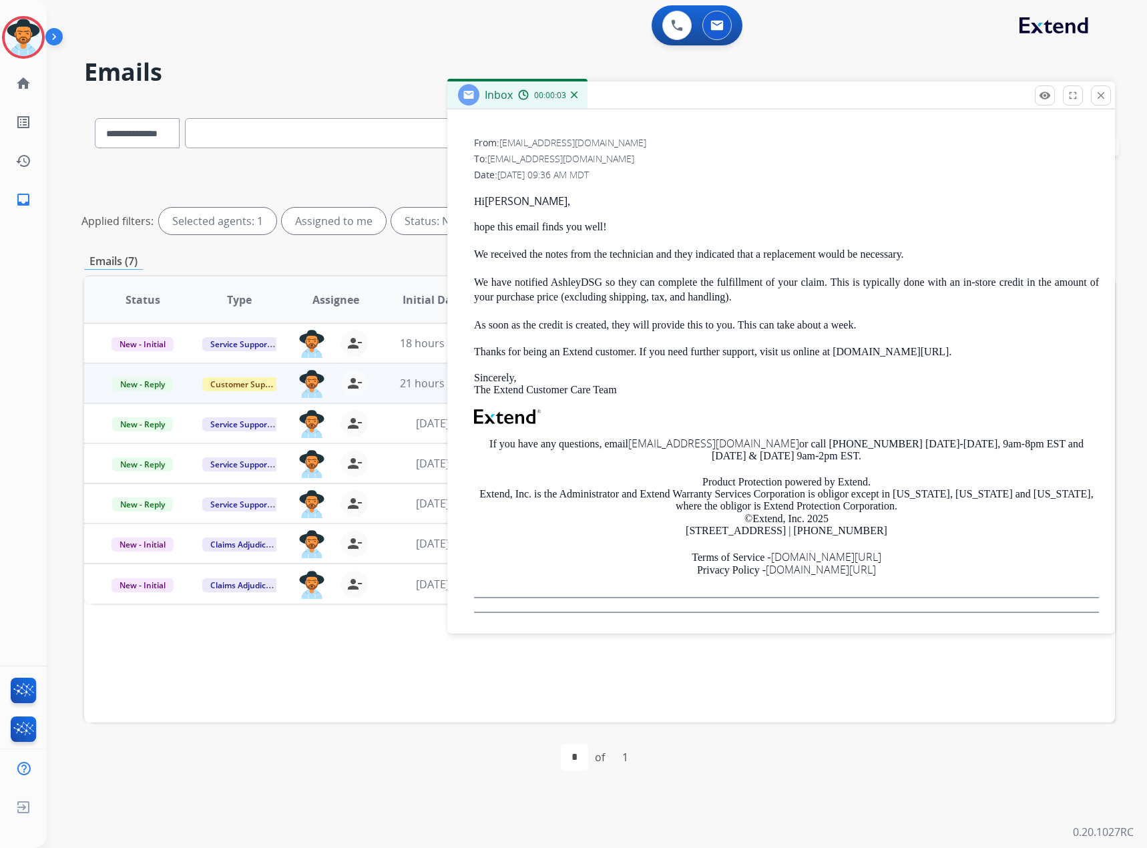
scroll to position [260, 0]
click at [1103, 95] on mat-icon "close" at bounding box center [1101, 95] width 12 height 12
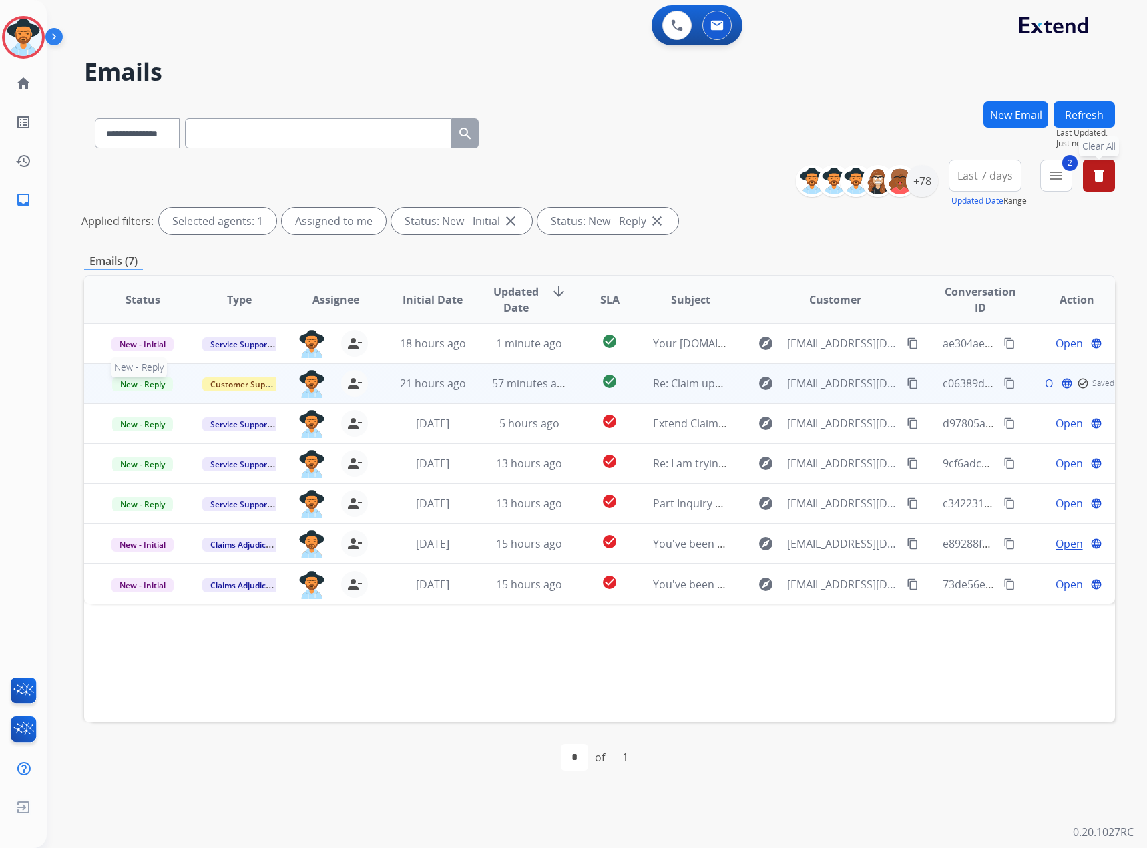
click at [160, 380] on span "New - Reply" at bounding box center [142, 384] width 61 height 14
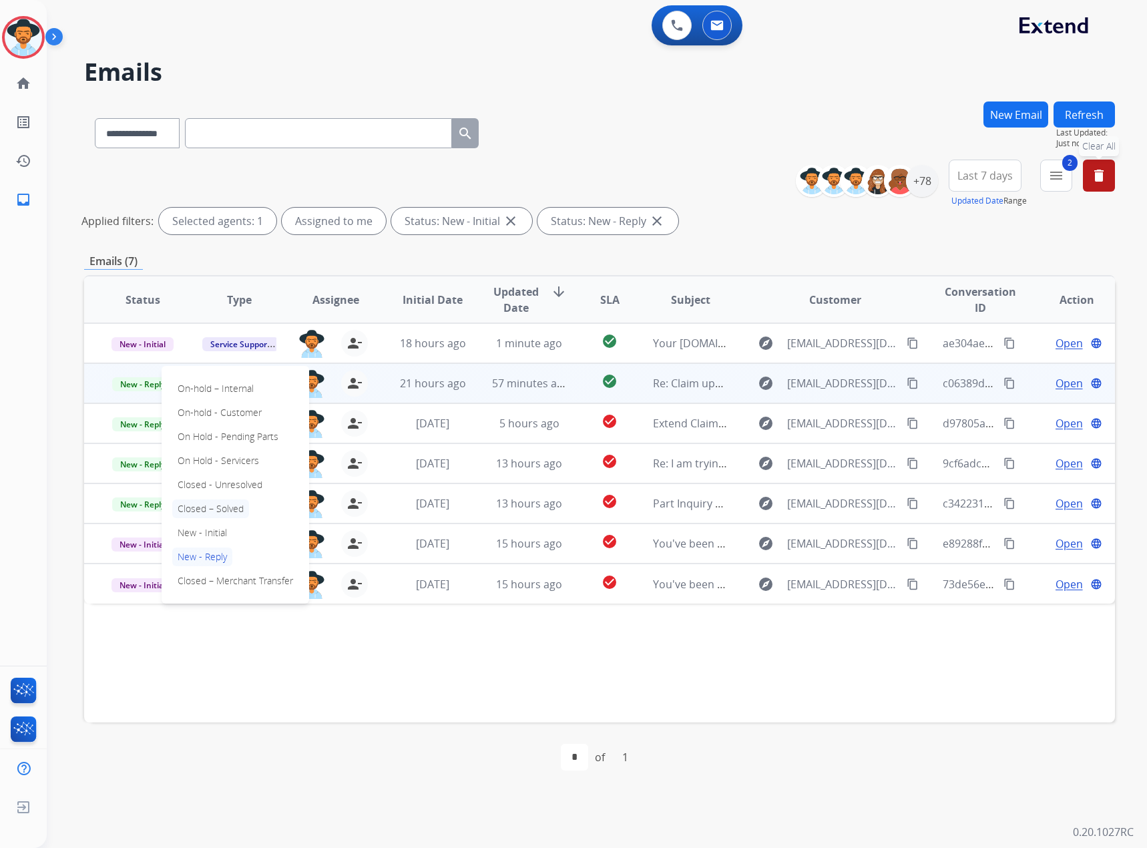
click at [190, 507] on p "Closed – Solved" at bounding box center [210, 509] width 77 height 19
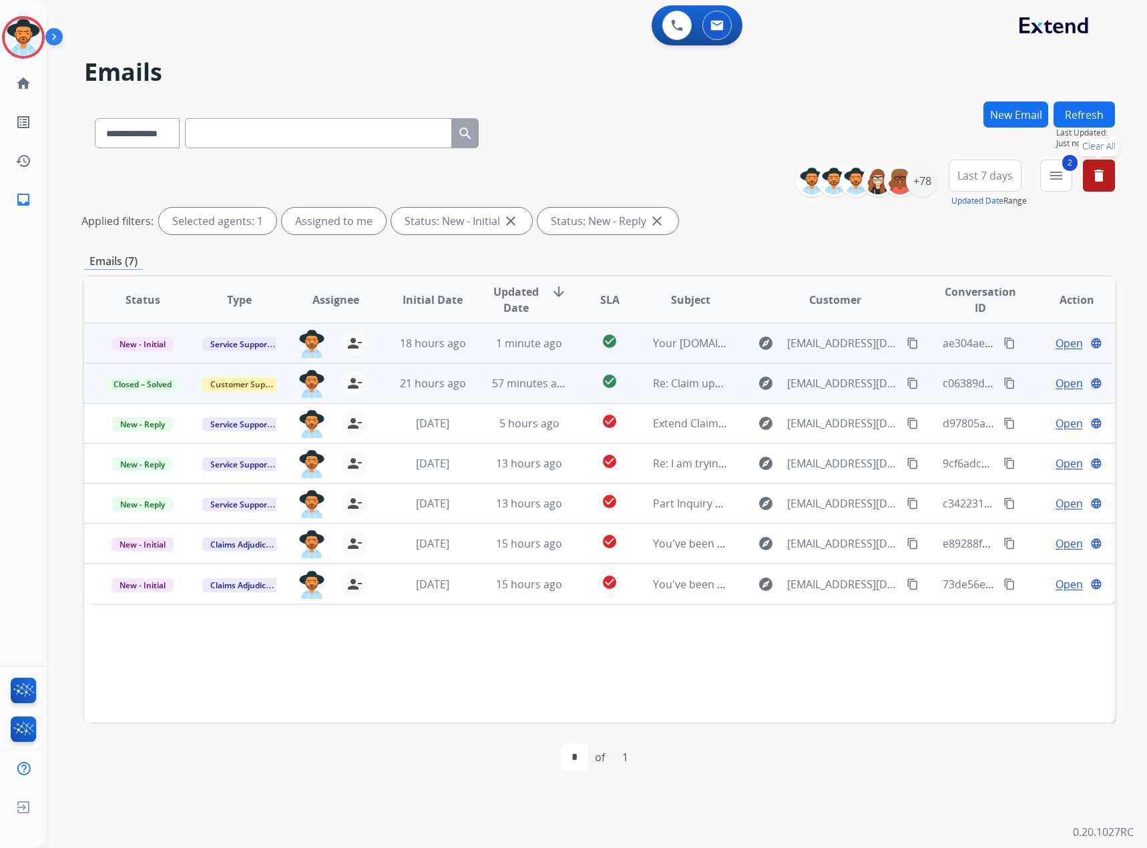
click at [1061, 338] on span "Open" at bounding box center [1069, 343] width 27 height 16
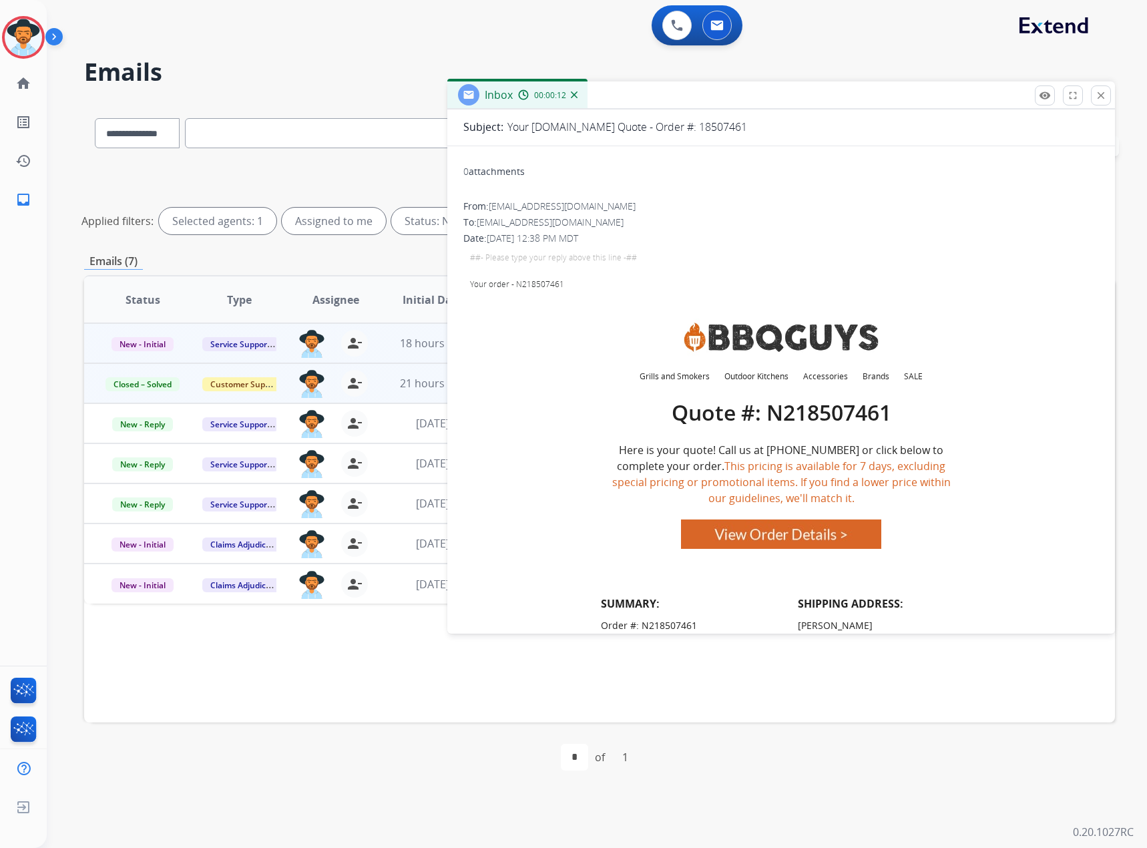
scroll to position [0, 0]
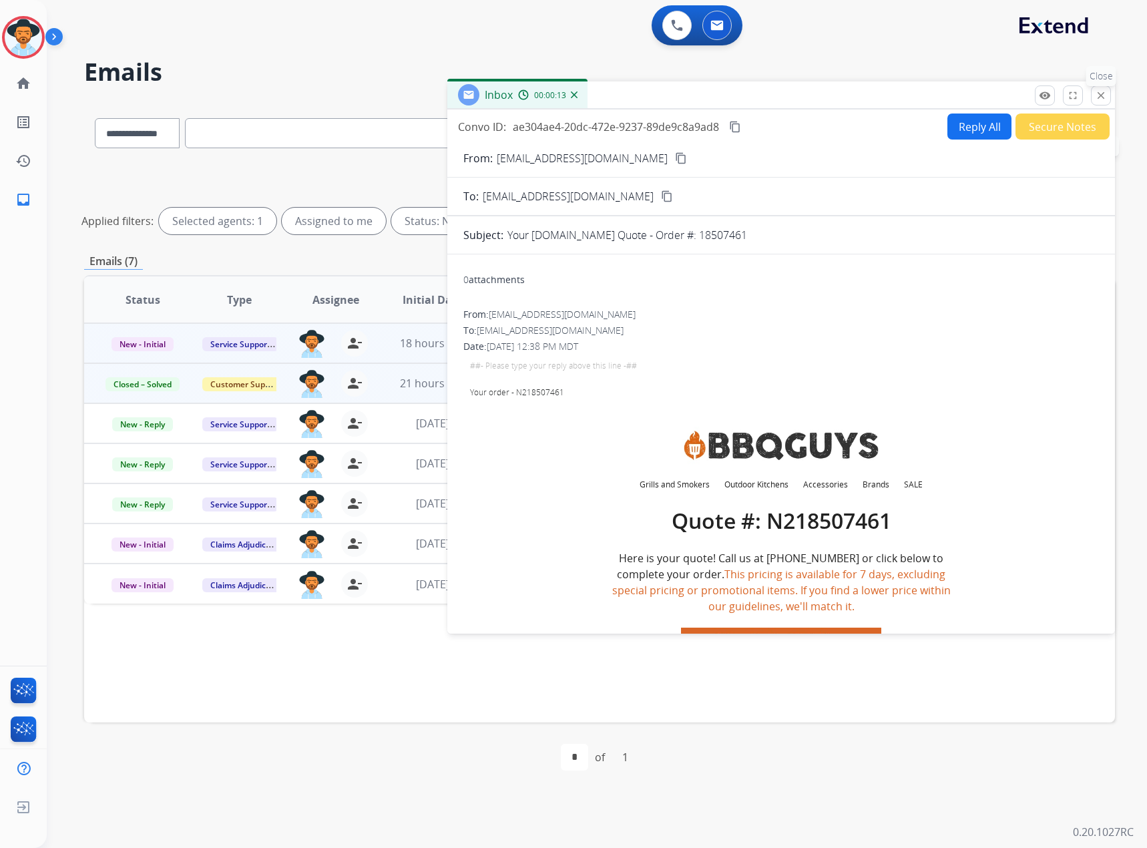
click at [1103, 100] on mat-icon "close" at bounding box center [1101, 95] width 12 height 12
